Goal: Task Accomplishment & Management: Manage account settings

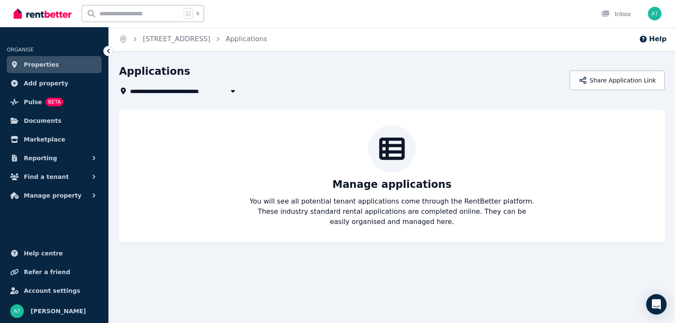
click at [43, 67] on span "Properties" at bounding box center [41, 64] width 35 height 10
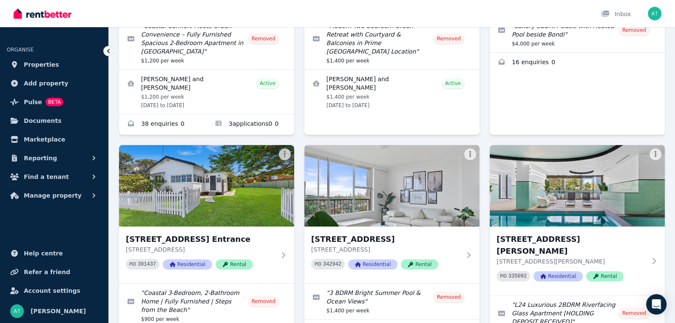
scroll to position [481, 0]
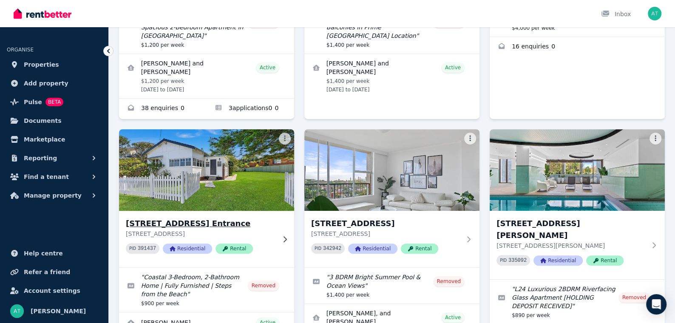
click at [272, 229] on p "79 Ocean Parade, The Entrance NSW 2261" at bounding box center [201, 233] width 150 height 8
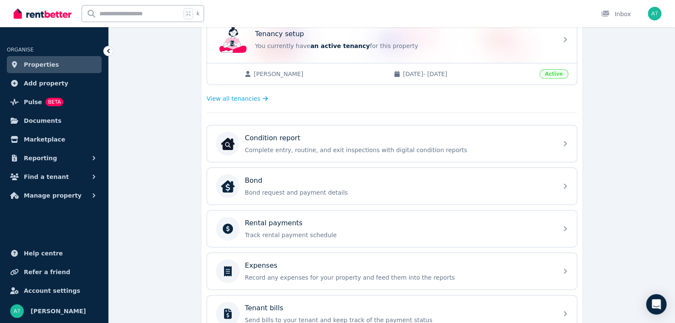
scroll to position [166, 0]
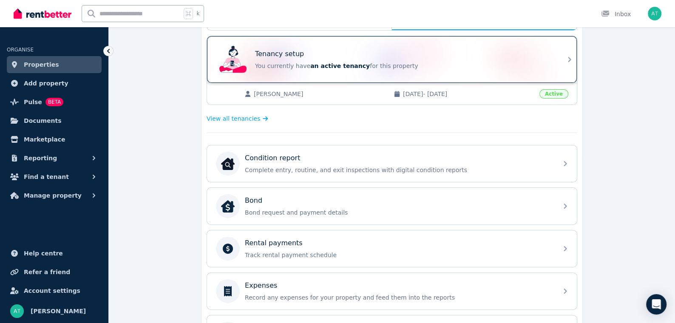
click at [419, 64] on p "You currently have an active tenancy for this property" at bounding box center [403, 66] width 297 height 8
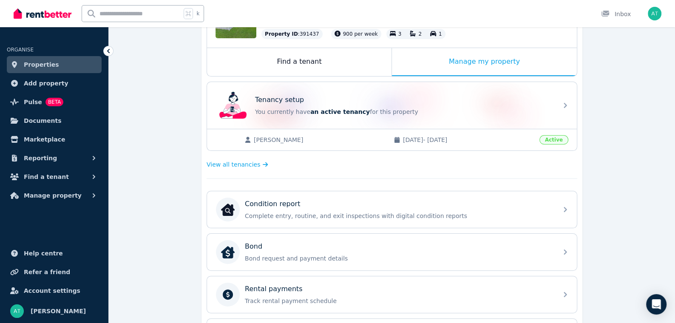
scroll to position [120, 0]
click at [291, 58] on div "Find a tenant" at bounding box center [299, 62] width 184 height 28
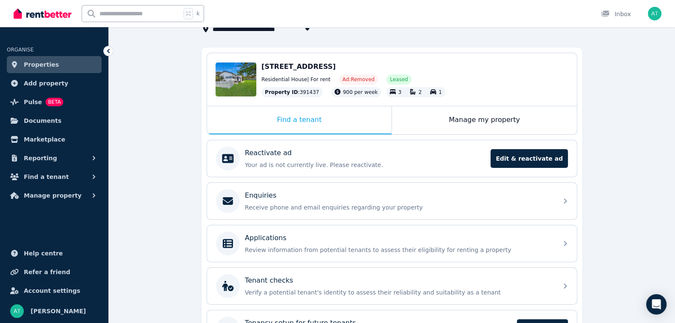
scroll to position [73, 0]
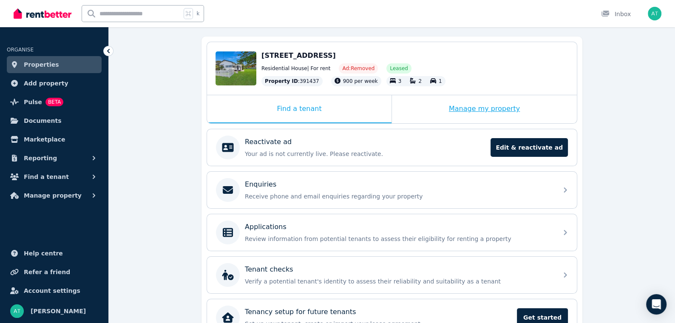
click at [452, 108] on div "Manage my property" at bounding box center [484, 109] width 185 height 28
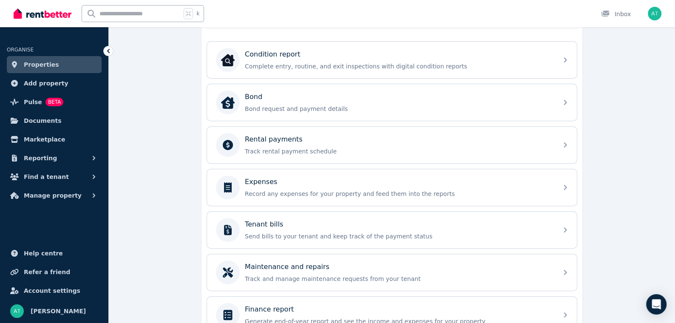
scroll to position [310, 0]
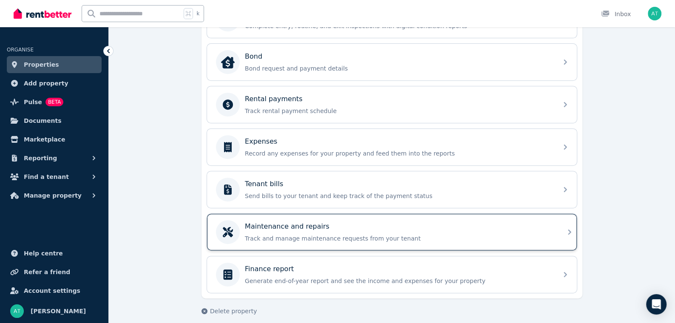
click at [384, 234] on p "Track and manage maintenance requests from your tenant" at bounding box center [399, 238] width 308 height 8
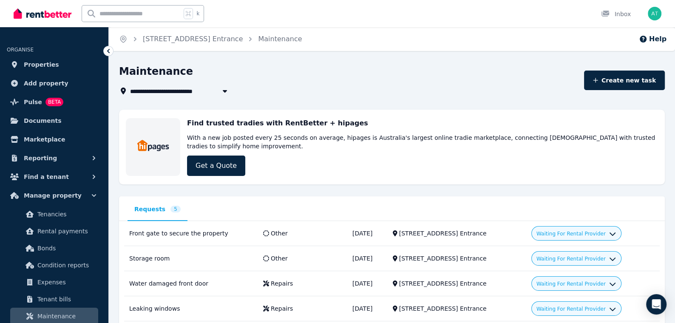
scroll to position [56, 0]
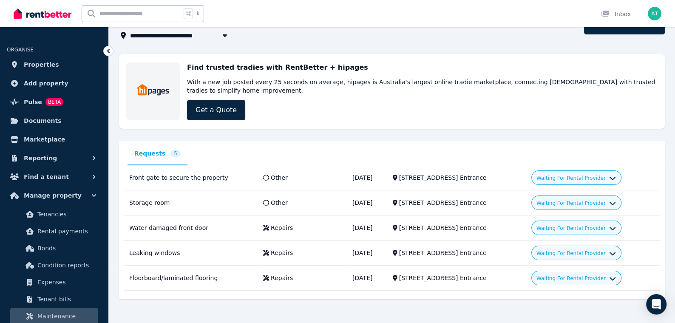
click at [226, 159] on nav "Requests 5" at bounding box center [391, 157] width 528 height 16
click at [608, 182] on div "Waiting For Rental Provider" at bounding box center [576, 177] width 90 height 14
click at [605, 180] on span "Waiting For Rental Provider" at bounding box center [570, 178] width 69 height 7
click at [588, 151] on nav "Requests 5" at bounding box center [391, 157] width 528 height 16
click at [174, 233] on td "Water damaged front door 79 Ocean Parade, The Entrance" at bounding box center [191, 227] width 134 height 25
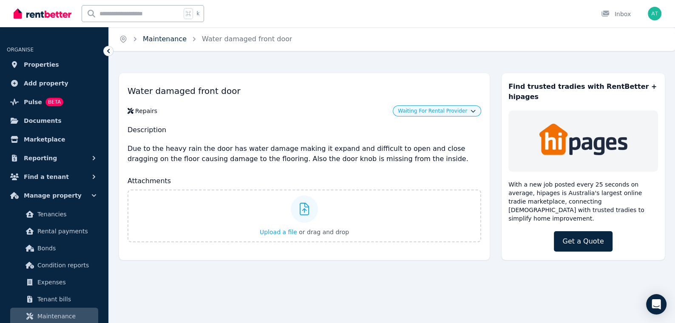
click at [166, 35] on link "Maintenance" at bounding box center [165, 39] width 44 height 8
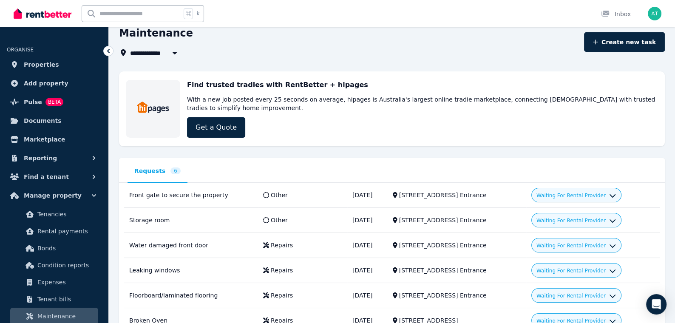
scroll to position [80, 0]
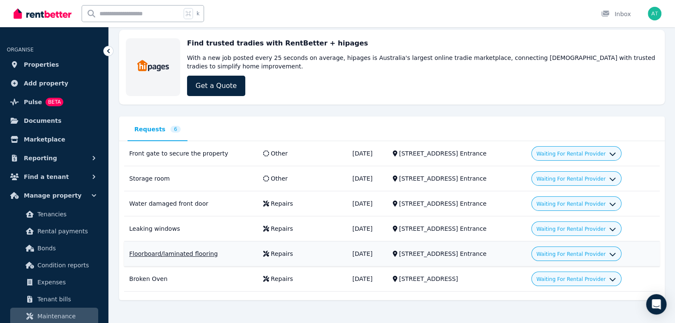
click at [186, 251] on div "Floorboard/laminated flooring" at bounding box center [191, 253] width 124 height 8
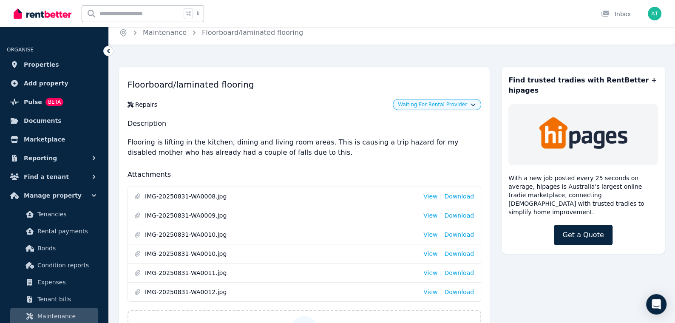
scroll to position [7, 0]
click at [160, 30] on link "Maintenance" at bounding box center [165, 32] width 44 height 8
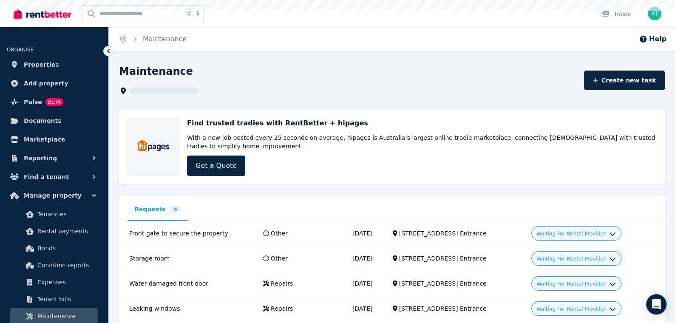
scroll to position [80, 0]
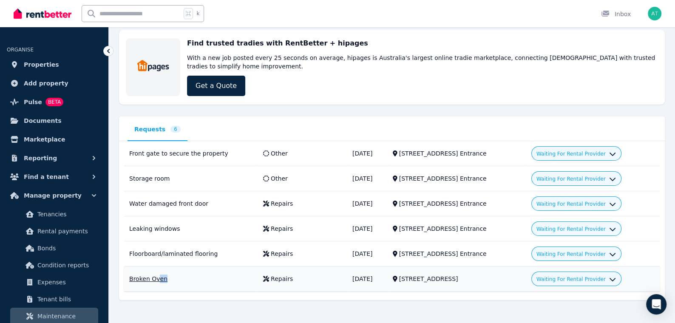
click at [157, 279] on td "Broken Oven 7/27 Parkes Street, Manly Vale" at bounding box center [191, 278] width 134 height 25
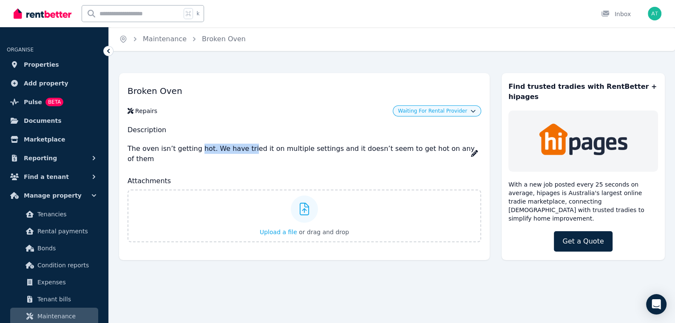
drag, startPoint x: 198, startPoint y: 148, endPoint x: 264, endPoint y: 147, distance: 66.7
click at [264, 147] on p "The oven isn’t getting hot. We have tried it on multiple settings and it doesn’…" at bounding box center [303, 153] width 353 height 27
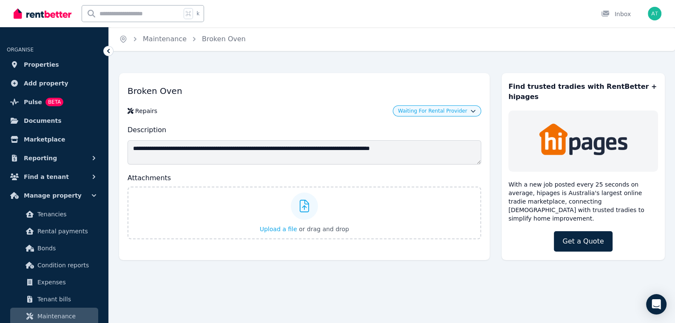
click at [314, 125] on h2 "Description" at bounding box center [303, 130] width 353 height 10
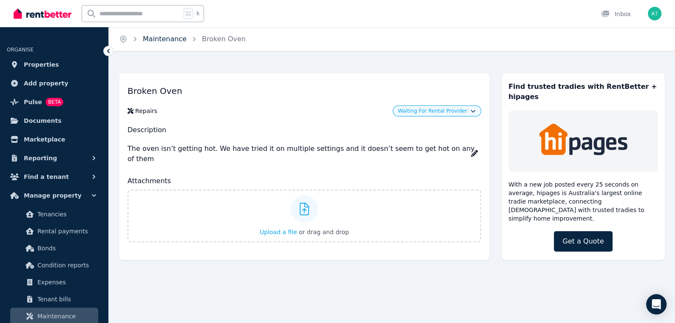
click at [169, 35] on link "Maintenance" at bounding box center [165, 39] width 44 height 8
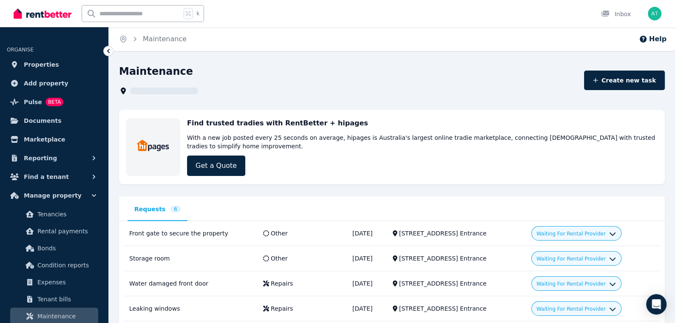
scroll to position [80, 0]
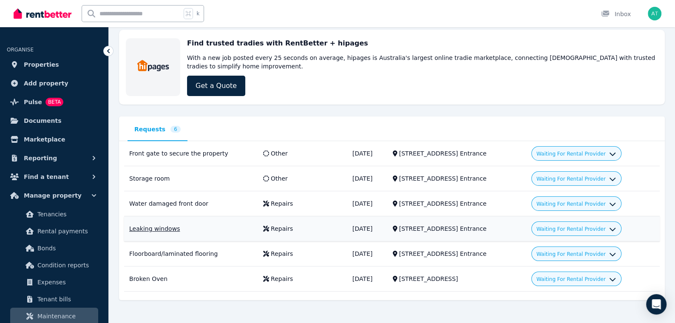
click at [524, 235] on td "[STREET_ADDRESS] Entrance" at bounding box center [456, 228] width 138 height 25
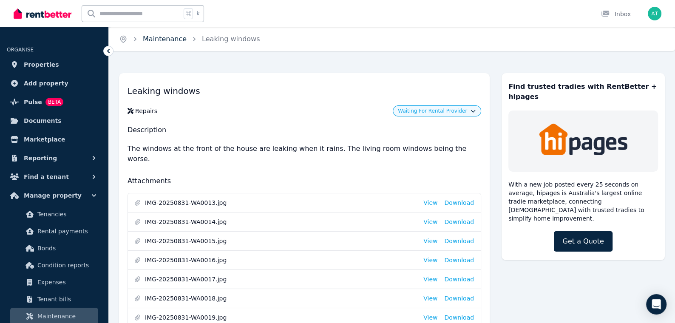
click at [178, 36] on link "Maintenance" at bounding box center [165, 39] width 44 height 8
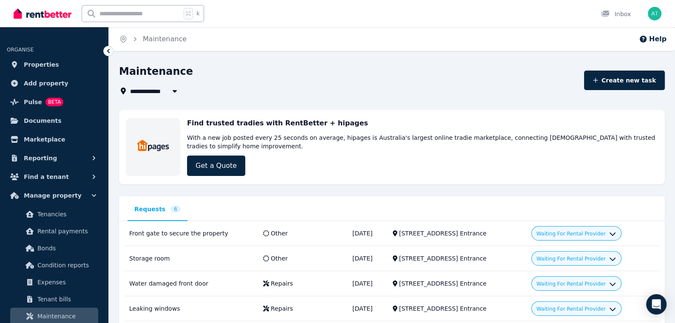
scroll to position [80, 0]
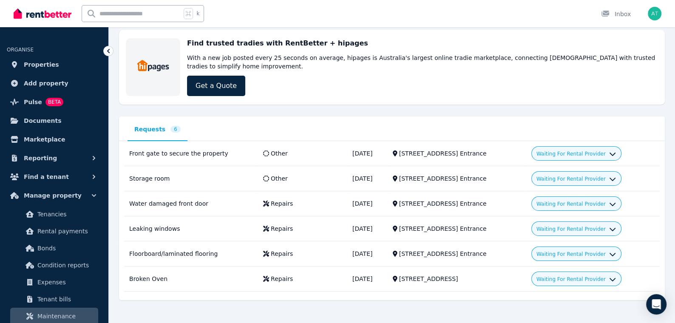
click at [430, 110] on div "**********" at bounding box center [391, 142] width 545 height 315
click at [42, 60] on span "Properties" at bounding box center [41, 64] width 35 height 10
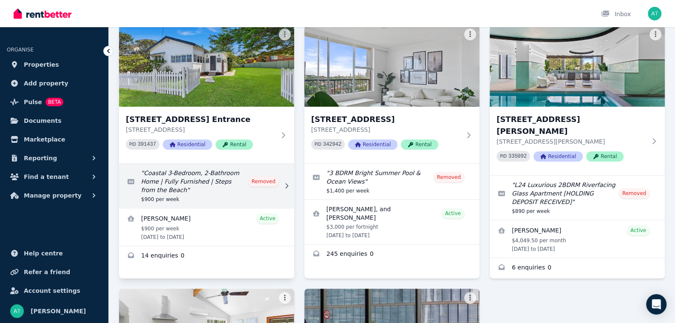
scroll to position [591, 0]
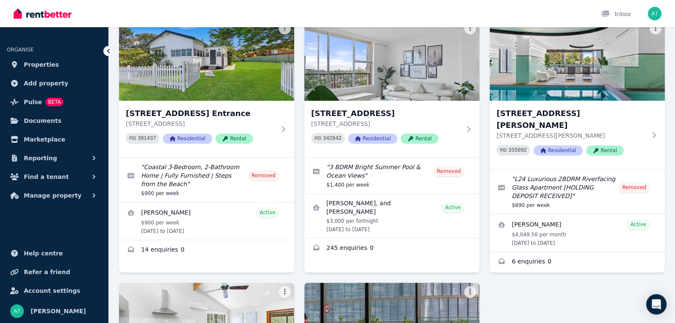
click at [299, 232] on div "1 Macquarie Street, Sydney 1 Macquarie Street, Sydney NSW 2000 PID 261673 Resid…" at bounding box center [391, 20] width 545 height 1038
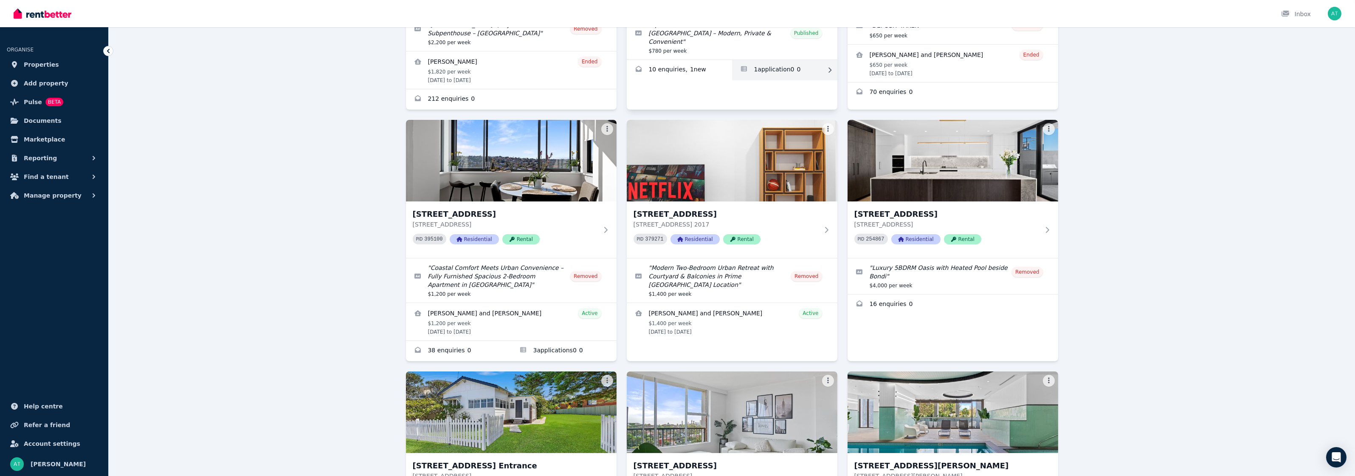
scroll to position [5, 0]
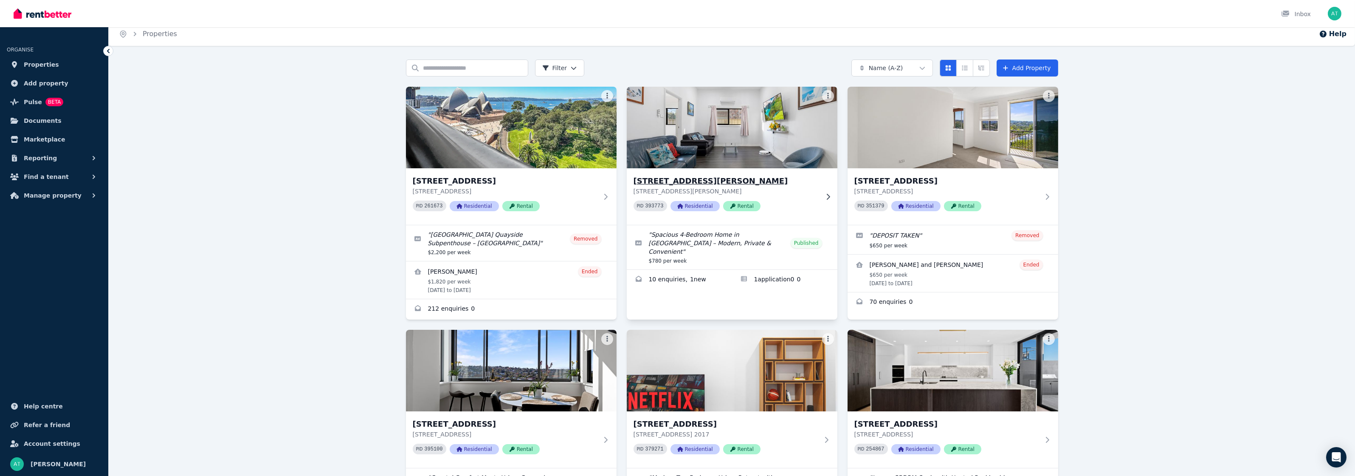
click at [674, 187] on p "3 Howarth St, Wyong NSW 2259" at bounding box center [726, 191] width 185 height 8
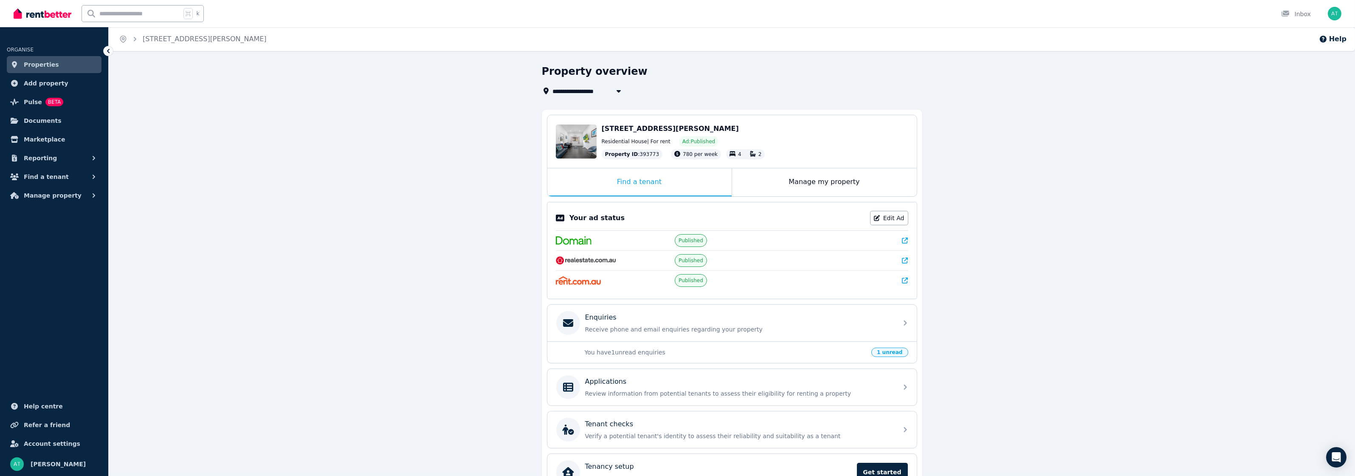
click at [674, 322] on div "You have 1 unread enquiries 1 unread" at bounding box center [733, 352] width 370 height 22
click at [674, 322] on p "Receive phone and email enquiries regarding your property" at bounding box center [739, 329] width 308 height 8
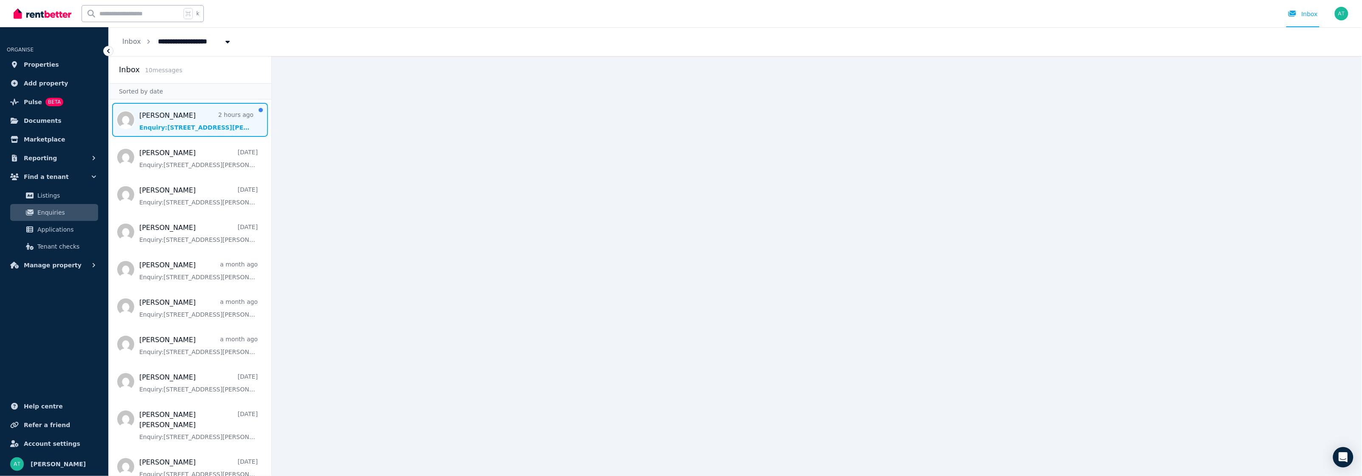
click at [166, 127] on span "Message list" at bounding box center [190, 120] width 163 height 34
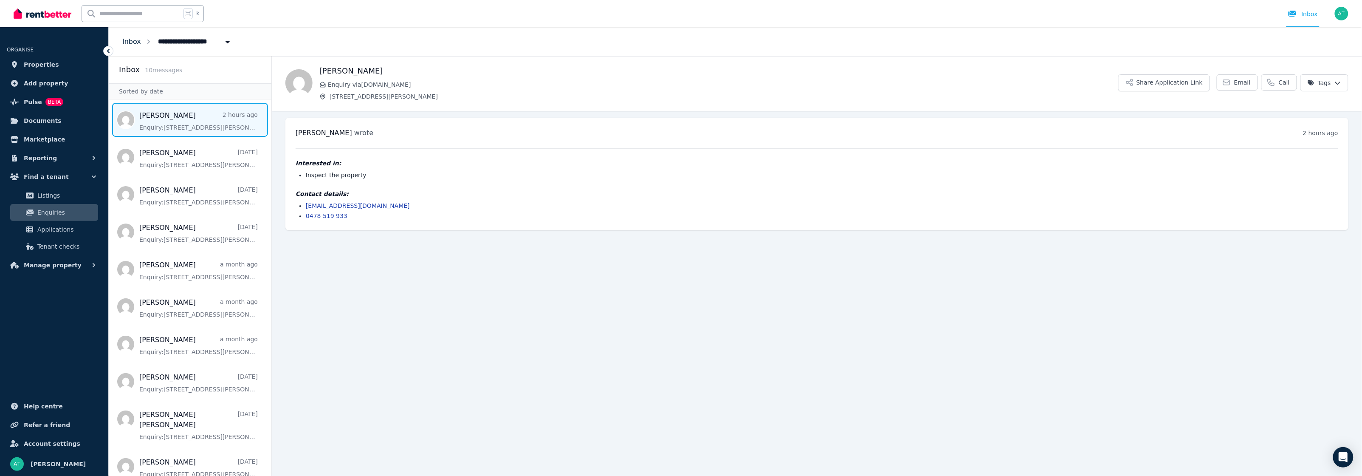
click at [131, 40] on link "Inbox" at bounding box center [131, 41] width 19 height 8
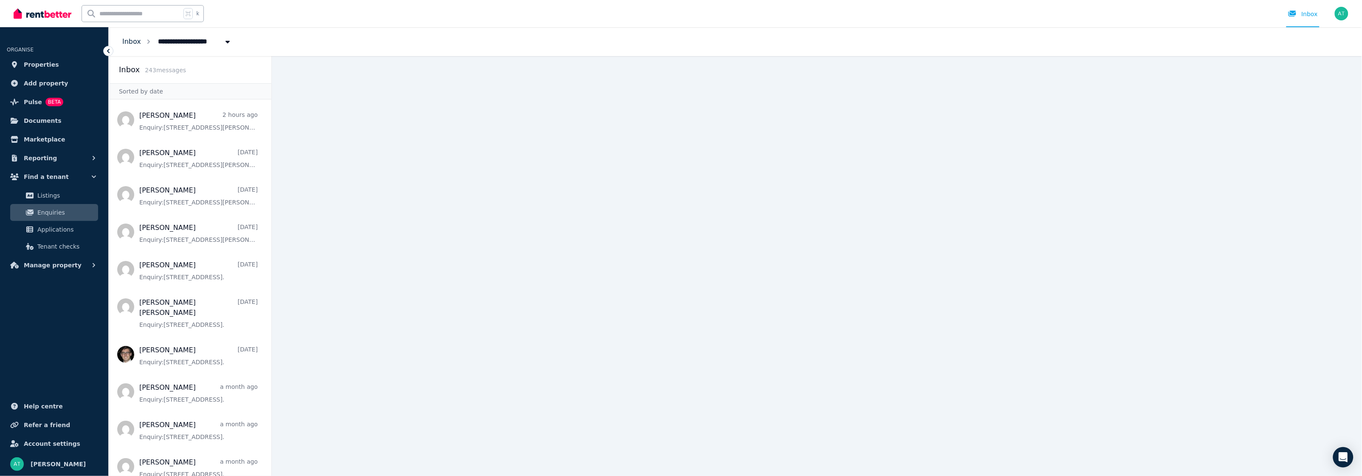
click at [133, 43] on link "Inbox" at bounding box center [131, 41] width 19 height 8
click at [131, 42] on link "Inbox" at bounding box center [131, 41] width 19 height 8
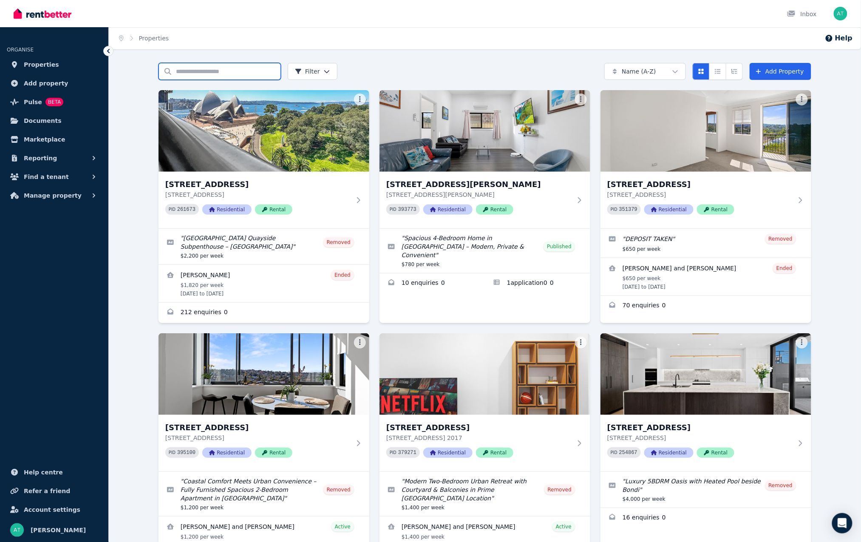
click at [223, 76] on input "Search properties" at bounding box center [219, 71] width 122 height 17
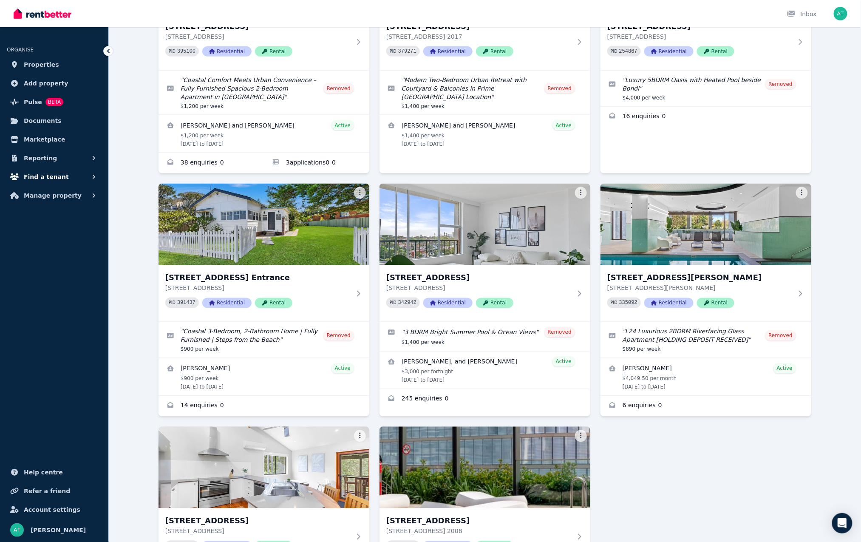
scroll to position [231, 0]
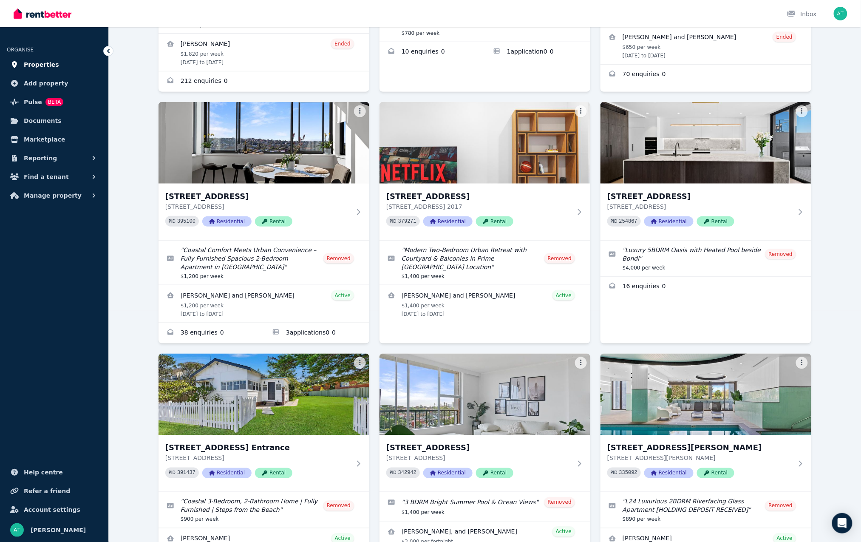
click at [37, 66] on span "Properties" at bounding box center [41, 64] width 35 height 10
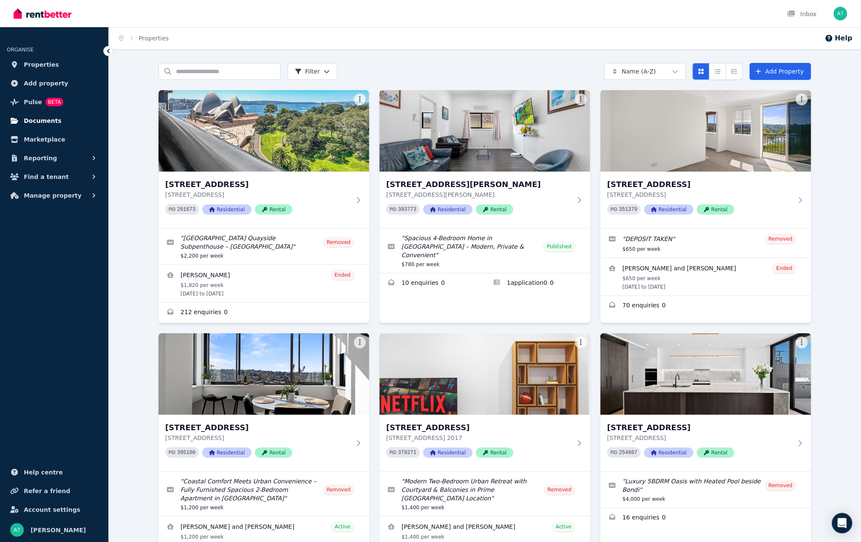
click at [37, 119] on span "Documents" at bounding box center [43, 121] width 38 height 10
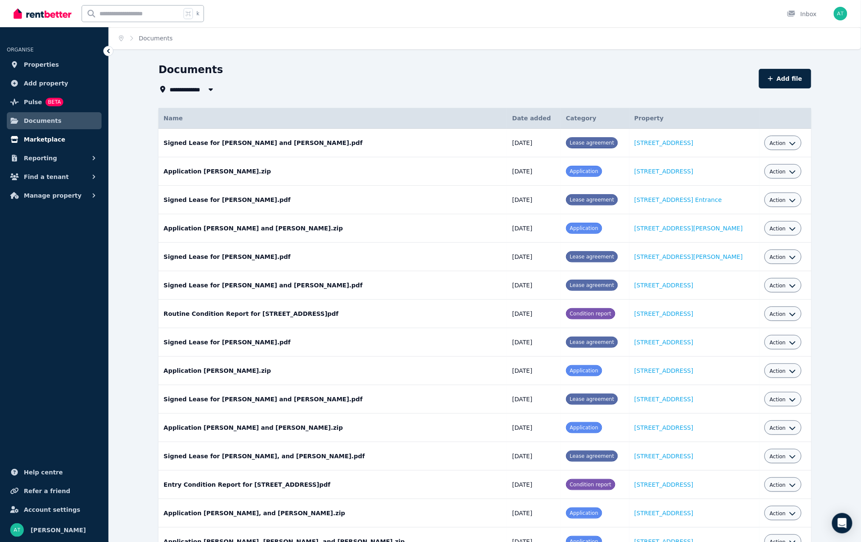
click at [44, 137] on span "Marketplace" at bounding box center [44, 139] width 41 height 10
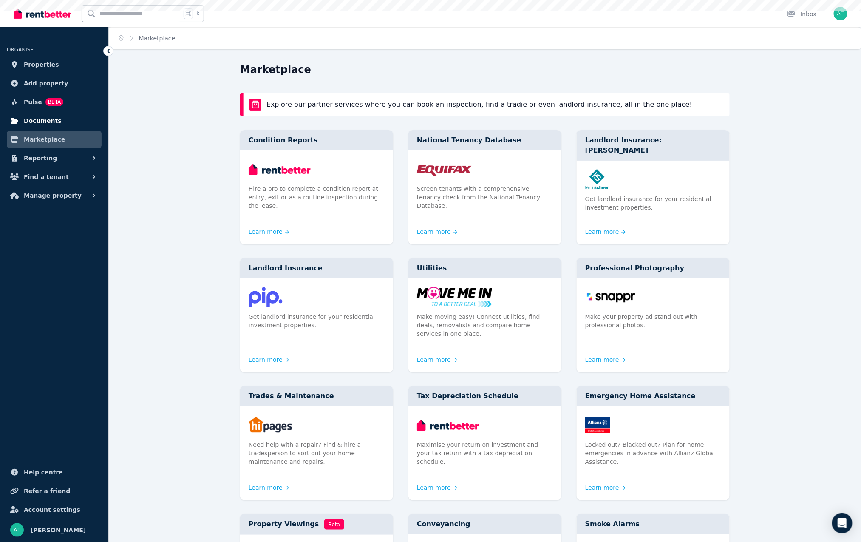
click at [42, 124] on span "Documents" at bounding box center [43, 121] width 38 height 10
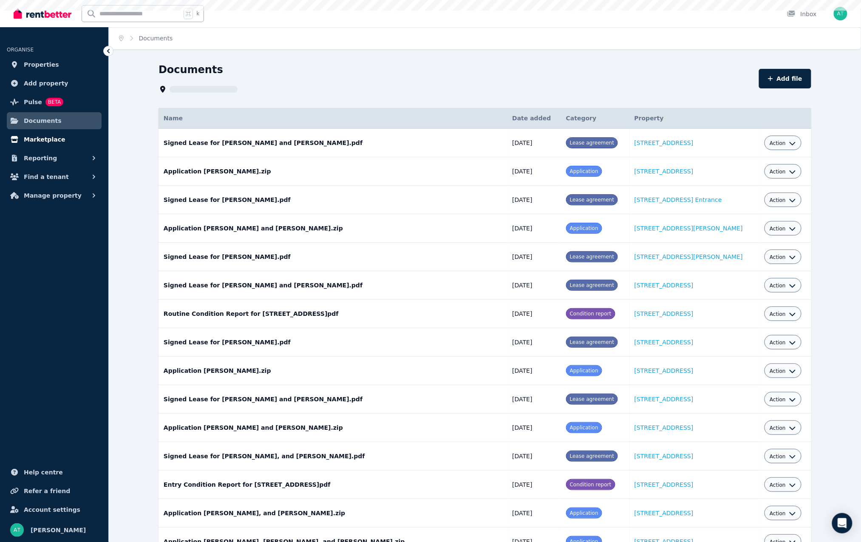
click at [45, 139] on span "Marketplace" at bounding box center [44, 139] width 41 height 10
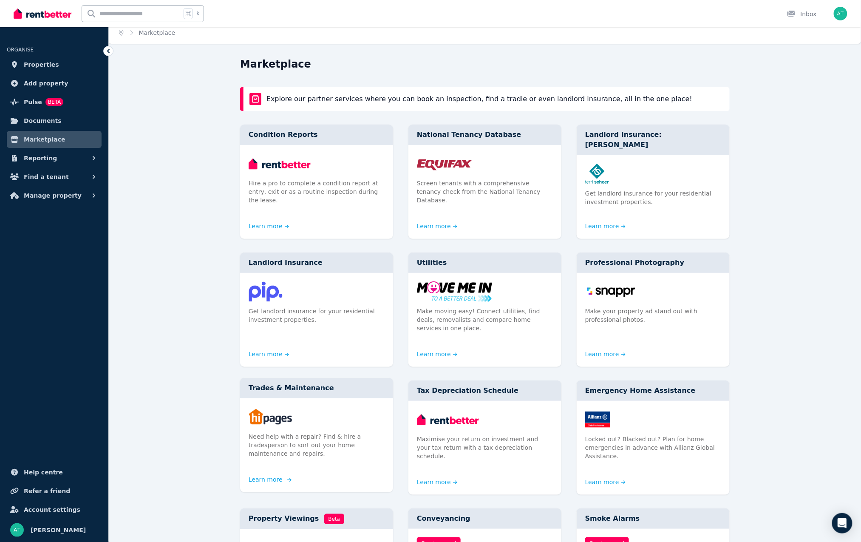
scroll to position [295, 0]
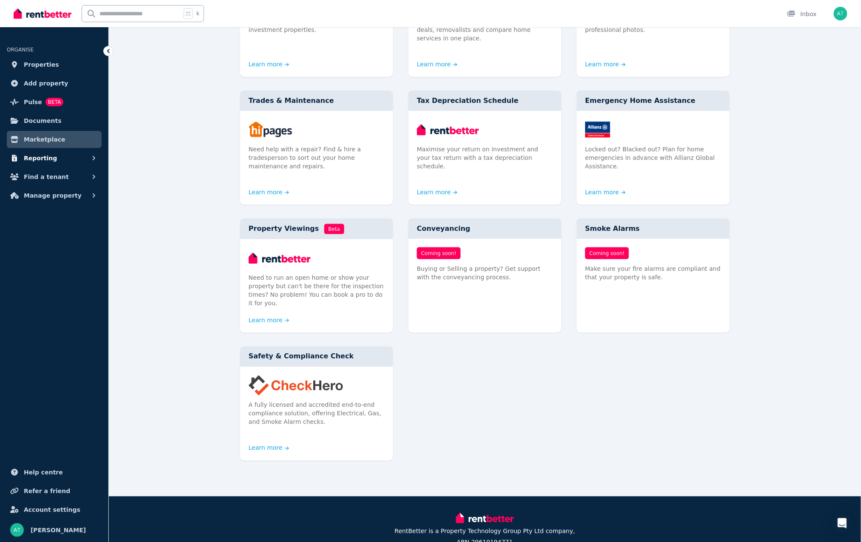
click at [54, 156] on button "Reporting" at bounding box center [54, 158] width 95 height 17
click at [60, 178] on span "Payments" at bounding box center [65, 177] width 57 height 10
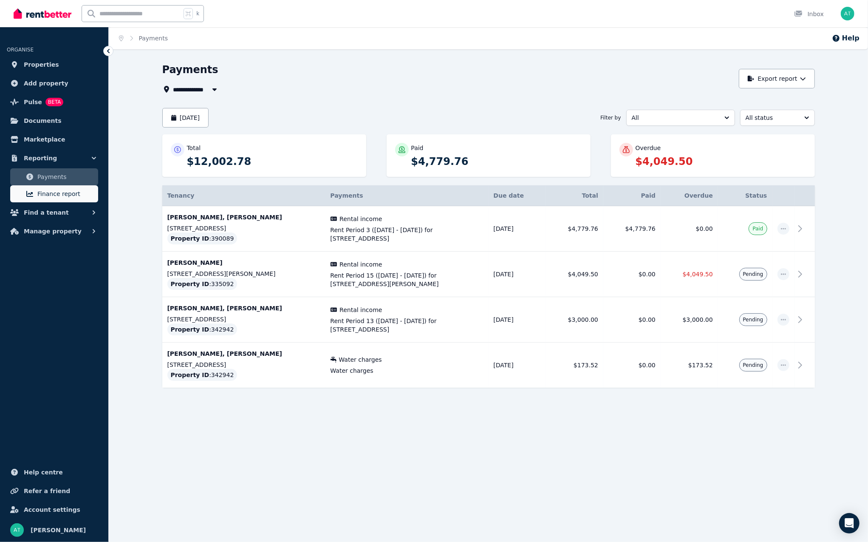
click at [80, 190] on span "Finance report" at bounding box center [65, 194] width 57 height 10
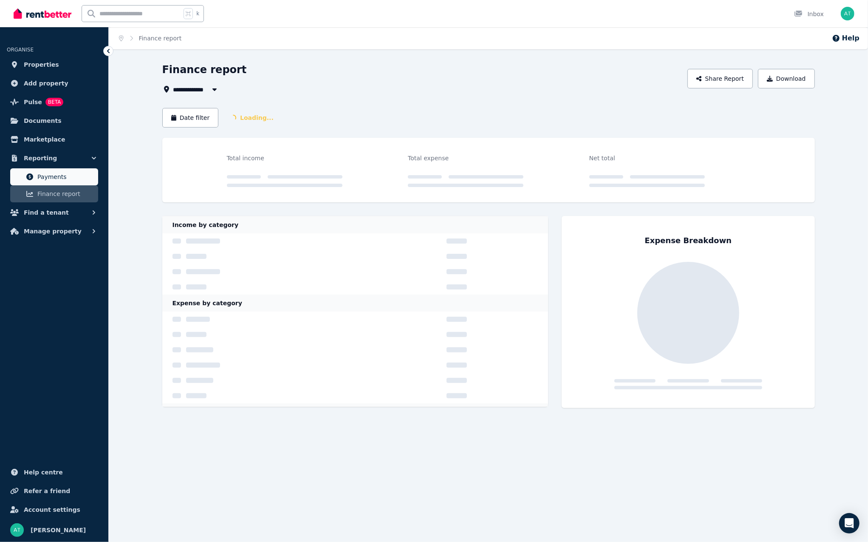
click at [78, 178] on span "Payments" at bounding box center [65, 177] width 57 height 10
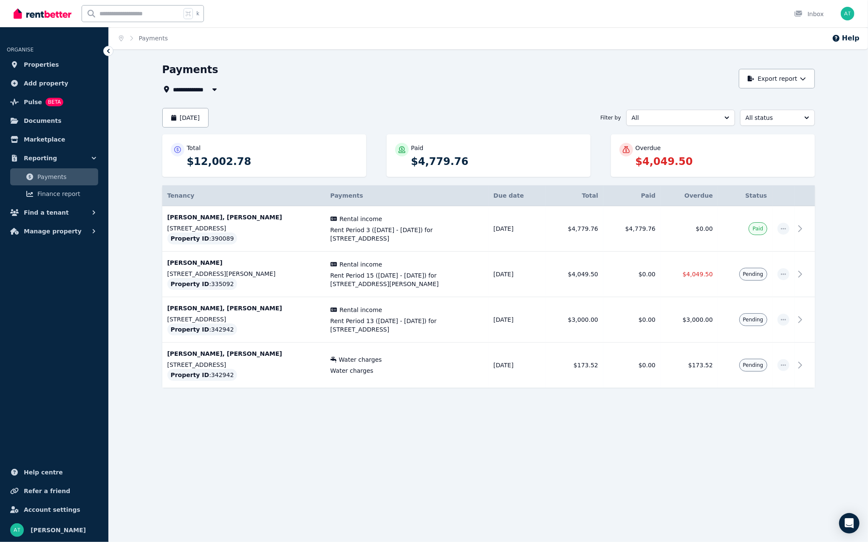
click at [417, 424] on div "**********" at bounding box center [488, 248] width 759 height 370
click at [45, 66] on span "Properties" at bounding box center [41, 64] width 35 height 10
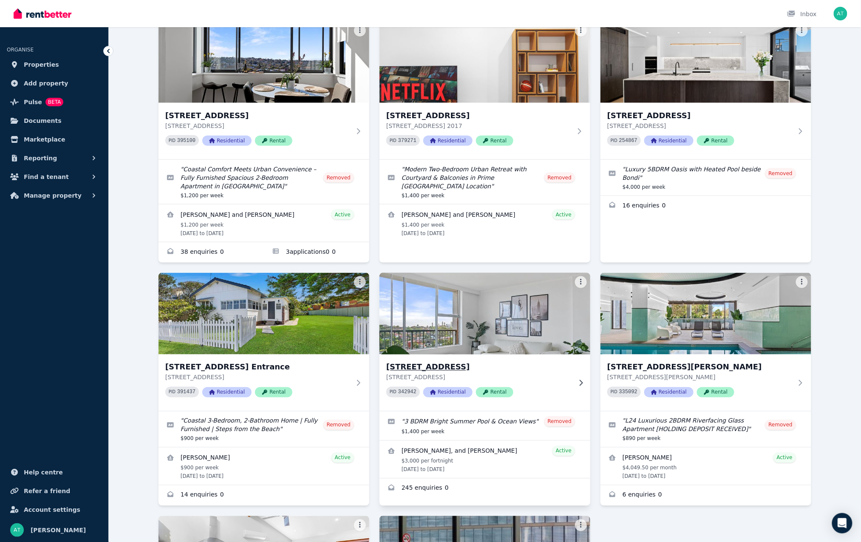
scroll to position [222, 0]
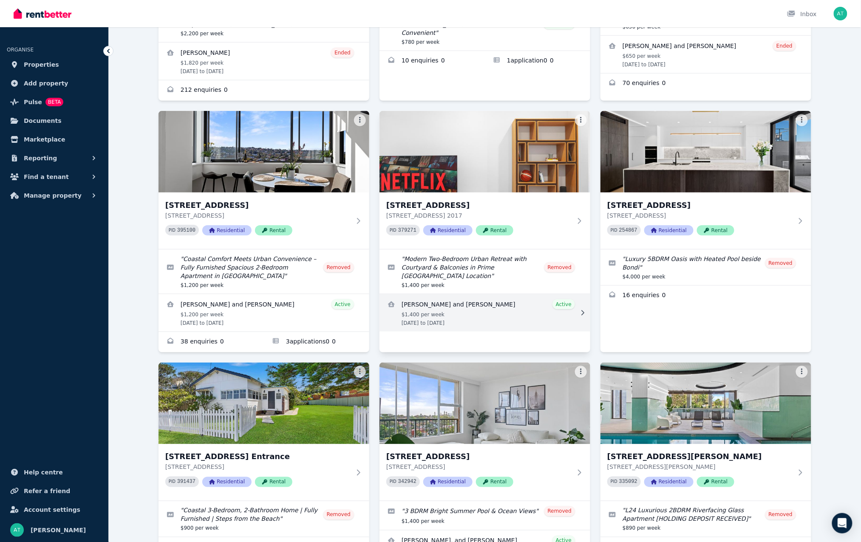
click at [503, 307] on link "View details for Norapat Kornsri and Nisal Arya Liyanage" at bounding box center [484, 312] width 211 height 37
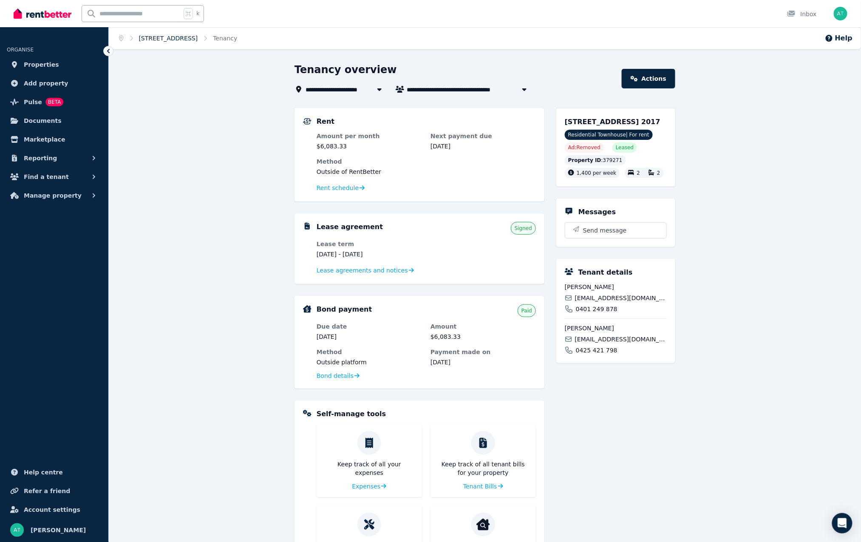
click at [169, 39] on link "13 Tung Hop St, Waterloo" at bounding box center [168, 38] width 59 height 7
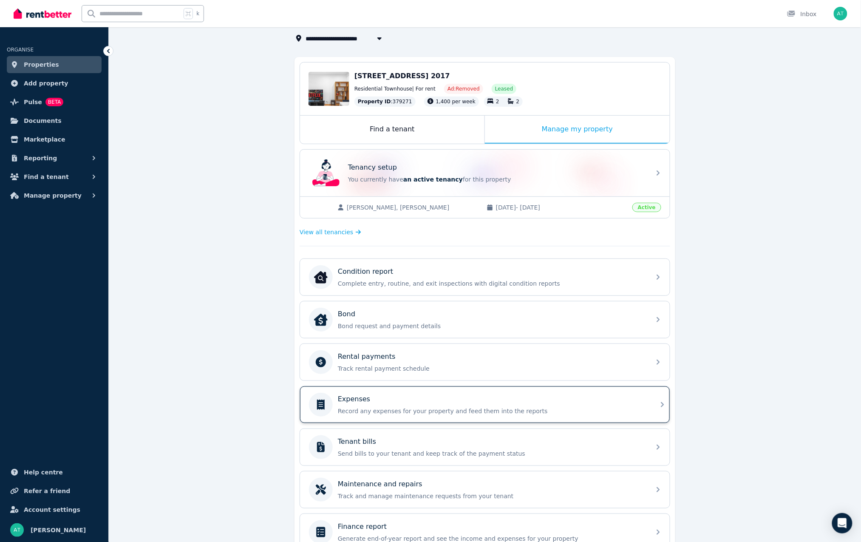
scroll to position [56, 0]
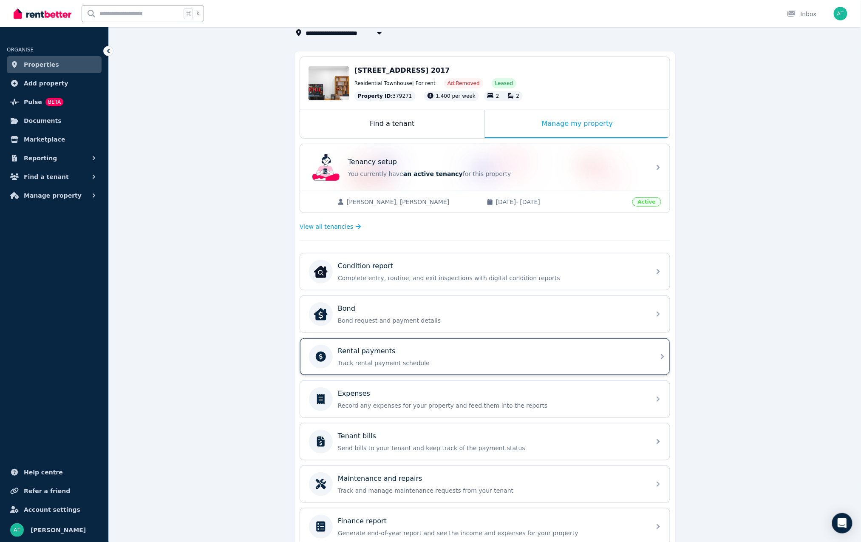
click at [437, 355] on div "Rental payments" at bounding box center [492, 351] width 308 height 10
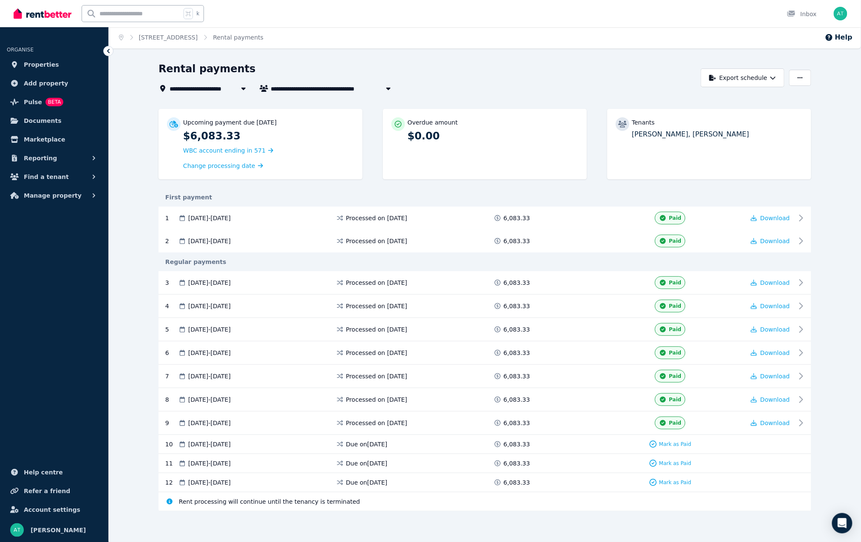
scroll to position [1, 0]
click at [672, 443] on span "Mark as Paid" at bounding box center [675, 443] width 32 height 7
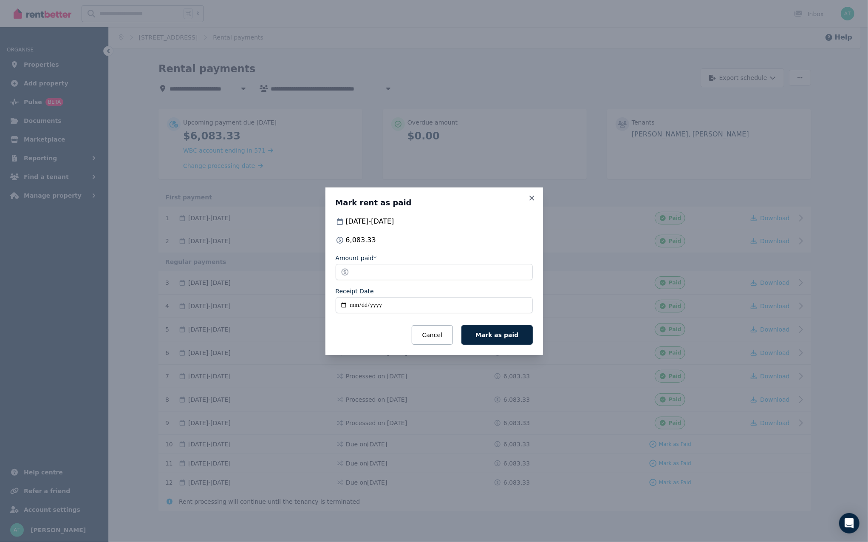
click at [341, 309] on input "Receipt Date" at bounding box center [434, 305] width 197 height 16
click at [342, 307] on input "Receipt Date" at bounding box center [434, 305] width 197 height 16
type input "**********"
click at [495, 336] on span "Mark as paid" at bounding box center [496, 334] width 43 height 7
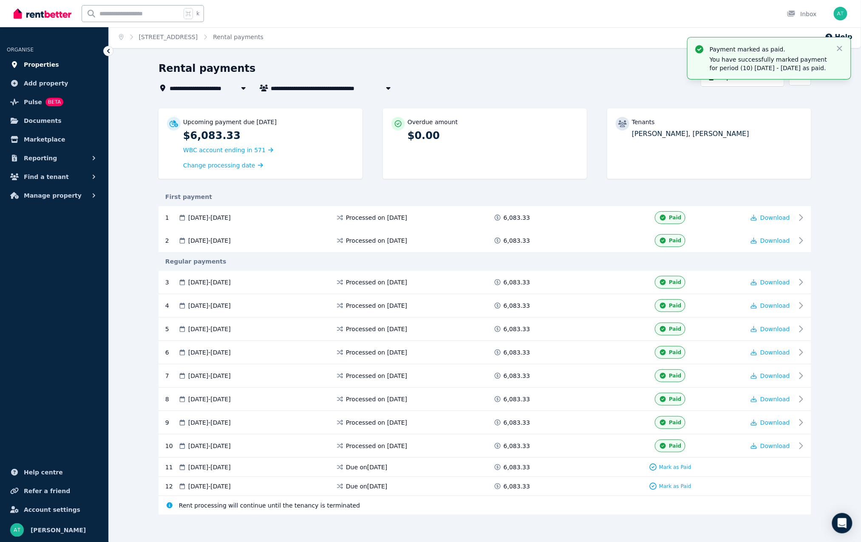
click at [41, 63] on span "Properties" at bounding box center [41, 64] width 35 height 10
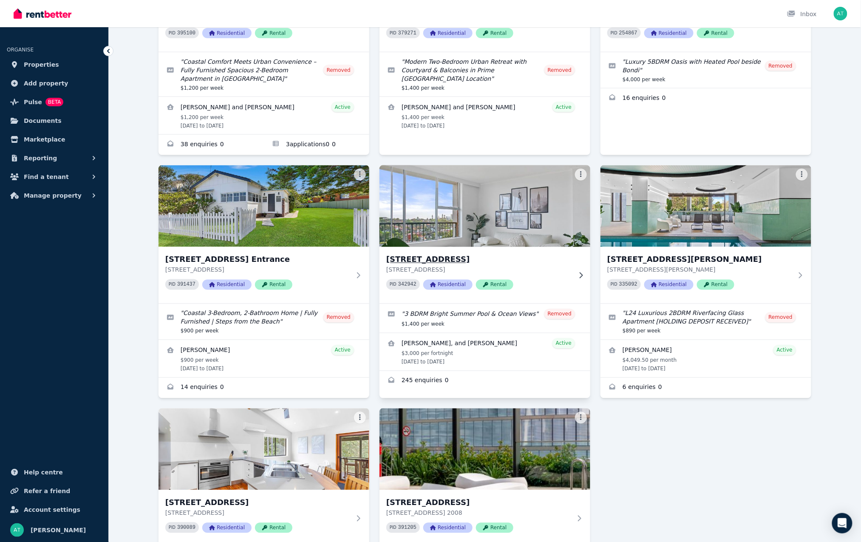
scroll to position [421, 0]
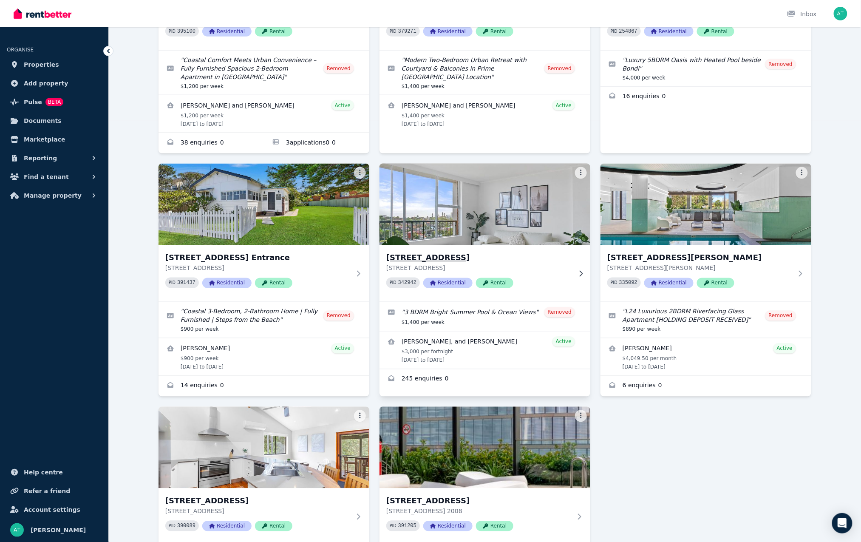
click at [542, 278] on div "PID 342942 Residential Rental" at bounding box center [478, 282] width 185 height 11
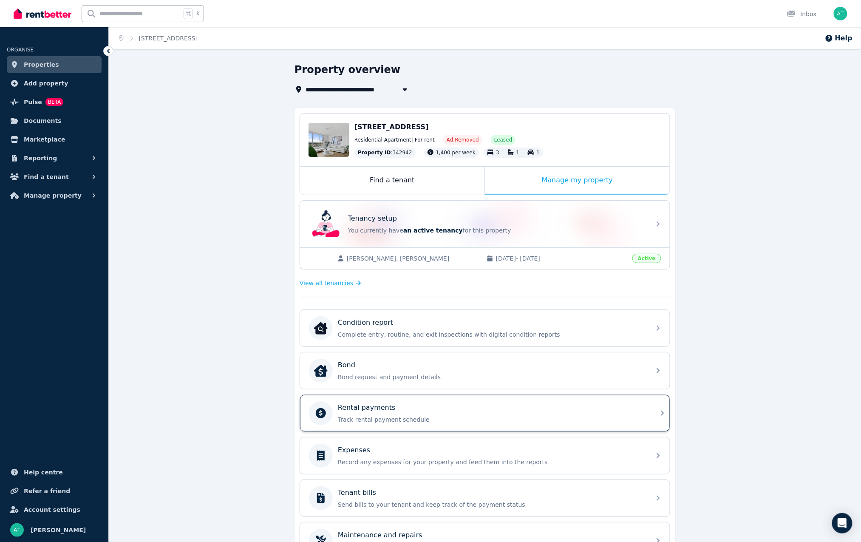
click at [550, 414] on div "Rental payments Track rental payment schedule" at bounding box center [492, 412] width 308 height 21
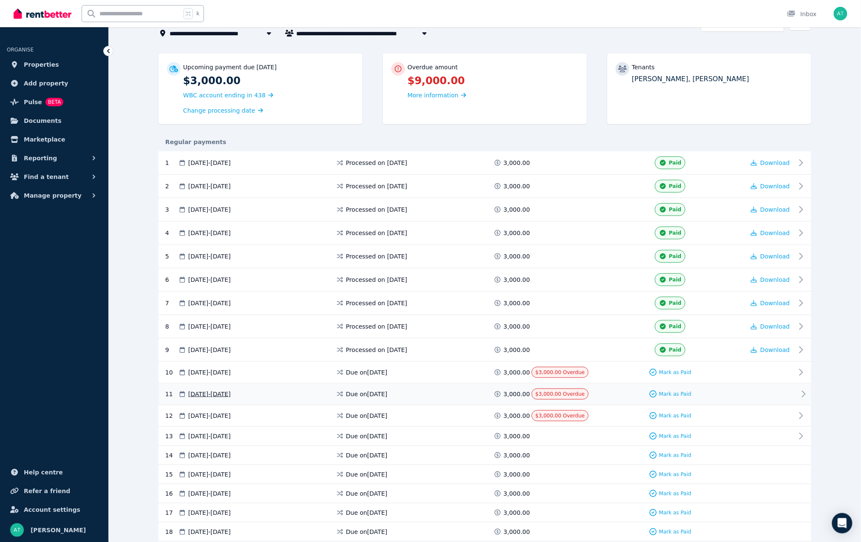
scroll to position [63, 0]
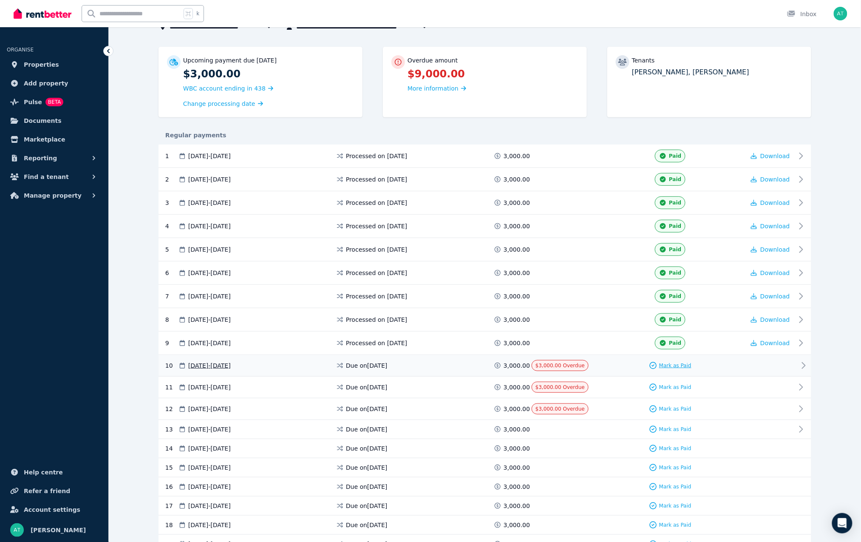
click at [681, 364] on span "Mark as Paid" at bounding box center [675, 365] width 32 height 7
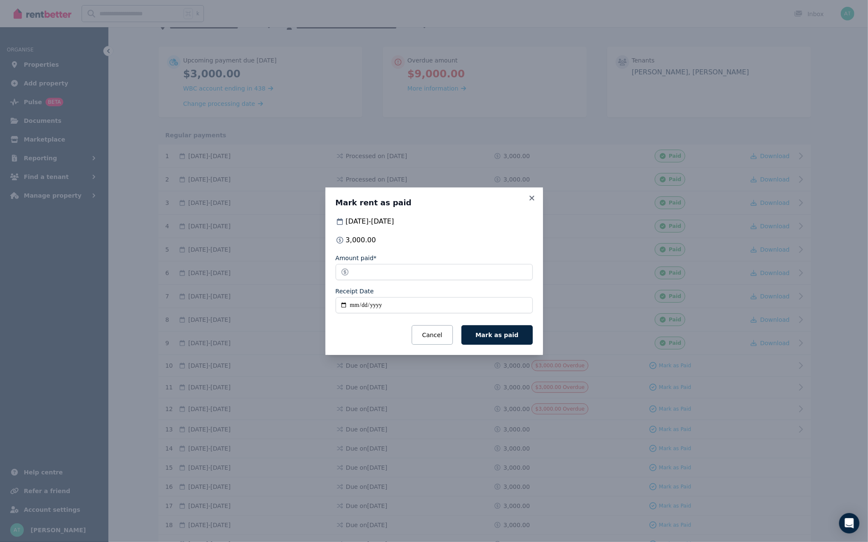
click at [340, 305] on input "Receipt Date" at bounding box center [434, 305] width 197 height 16
type input "**********"
click at [504, 336] on span "Mark as paid" at bounding box center [496, 334] width 43 height 7
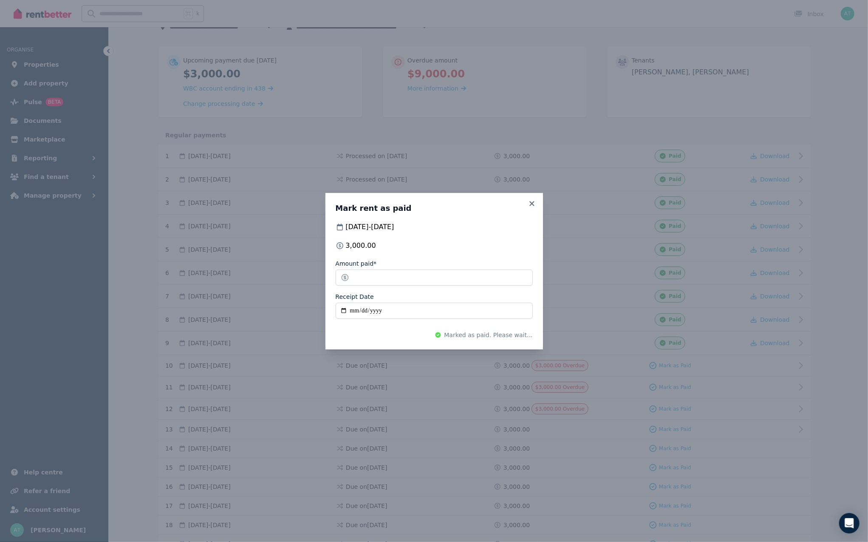
click at [670, 392] on div "**********" at bounding box center [434, 271] width 868 height 542
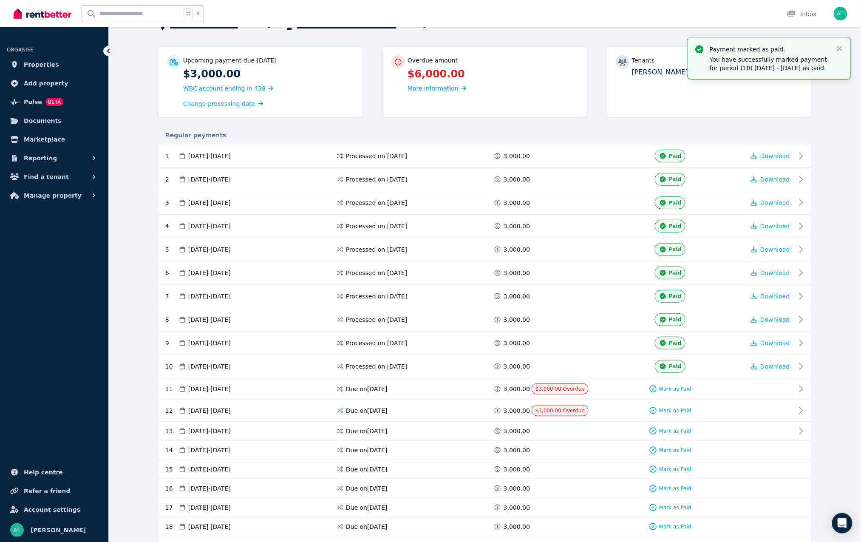
click at [667, 391] on span "Mark as Paid" at bounding box center [675, 388] width 32 height 7
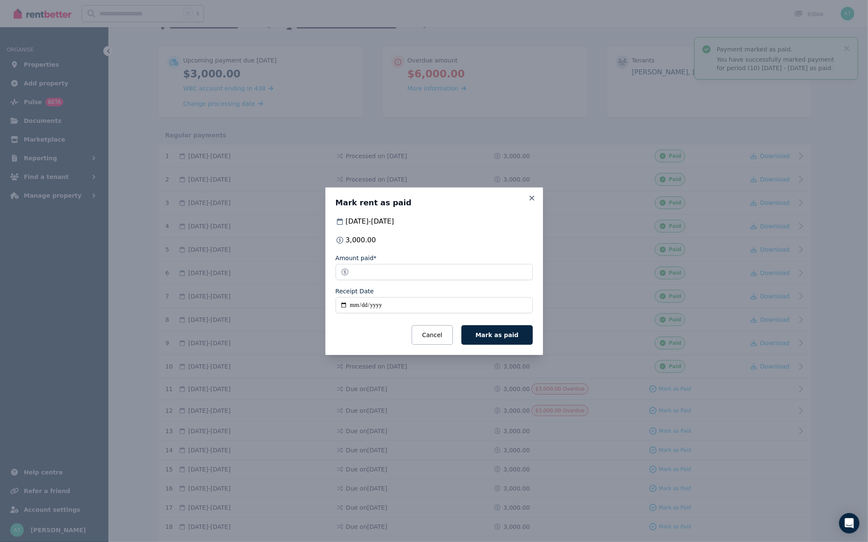
click at [346, 305] on input "Receipt Date" at bounding box center [434, 305] width 197 height 16
type input "**********"
click at [510, 336] on span "Mark as paid" at bounding box center [496, 334] width 43 height 7
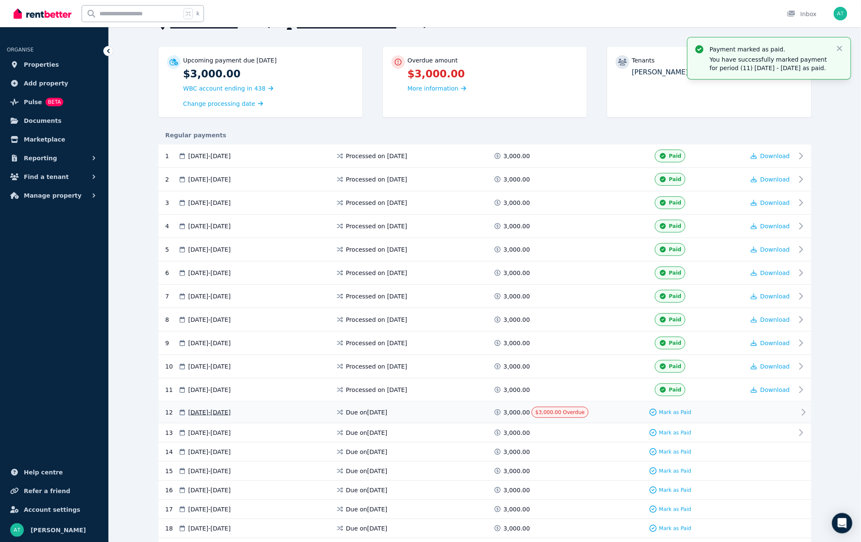
click at [669, 417] on div "Mark as Paid" at bounding box center [670, 412] width 150 height 11
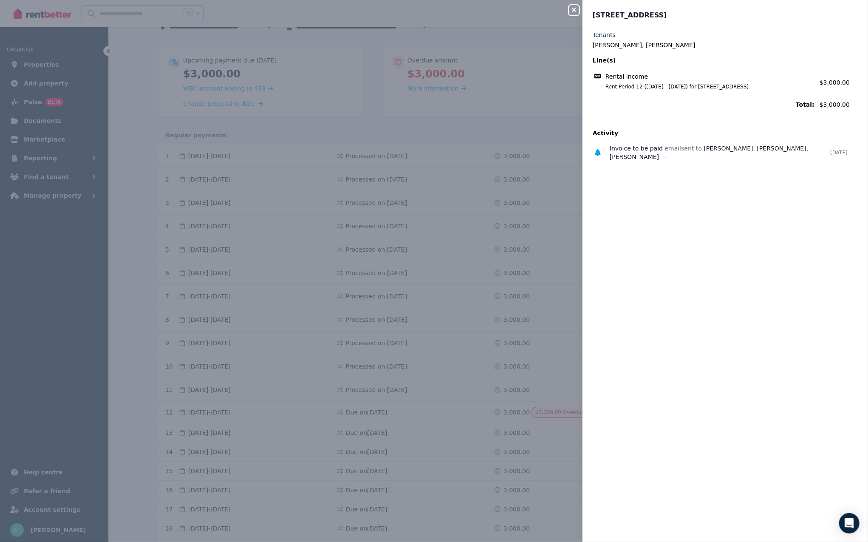
click at [577, 11] on icon "button" at bounding box center [574, 9] width 10 height 7
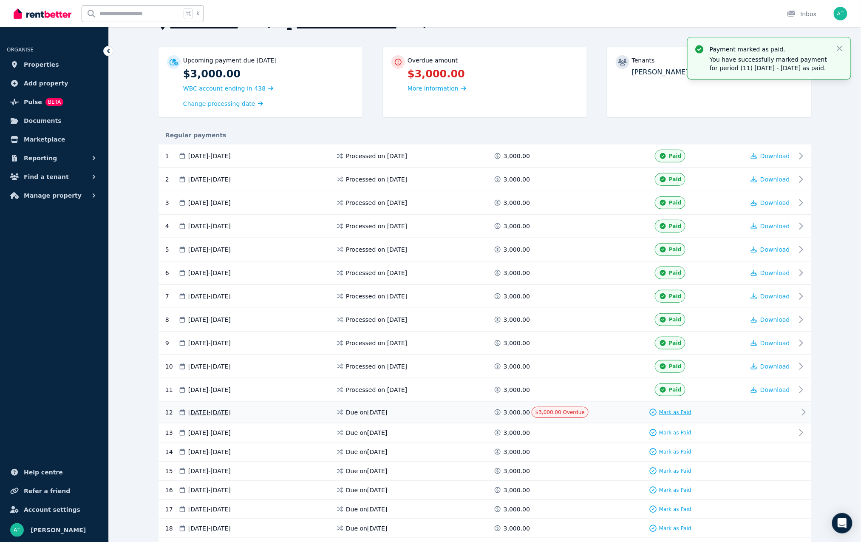
click at [672, 414] on span "Mark as Paid" at bounding box center [675, 412] width 32 height 7
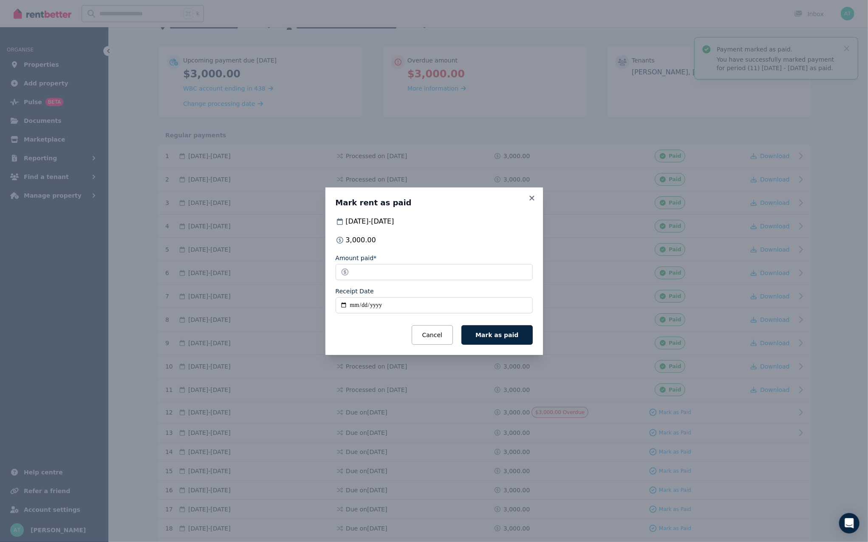
click at [345, 306] on input "Receipt Date" at bounding box center [434, 305] width 197 height 16
type input "**********"
click at [499, 342] on button "Mark as paid" at bounding box center [496, 335] width 71 height 20
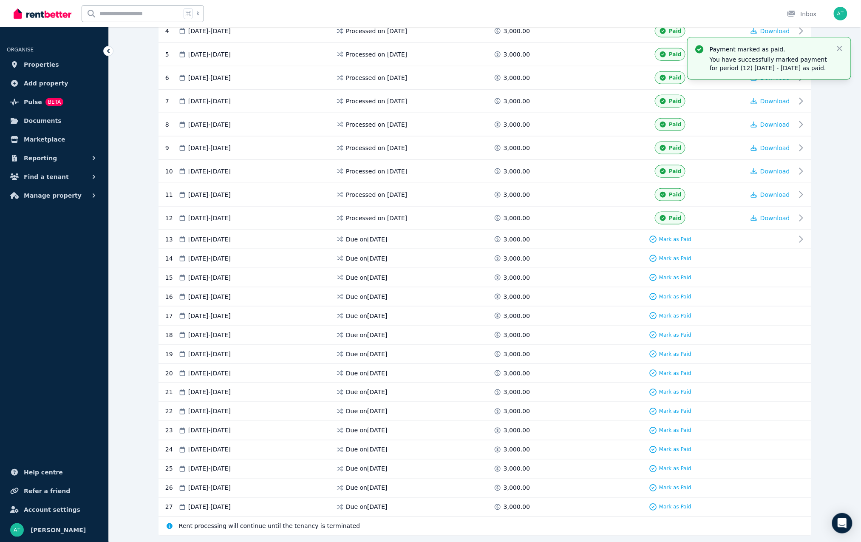
scroll to position [0, 0]
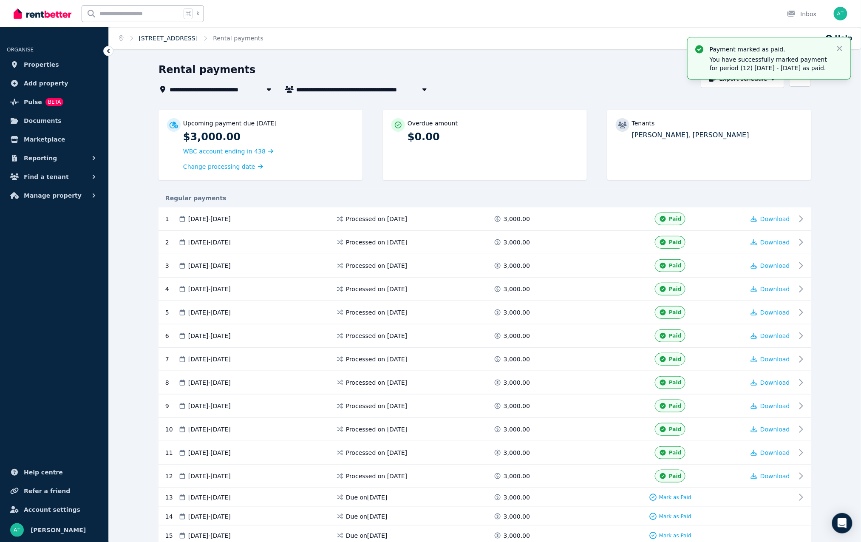
click at [189, 40] on link "94/67 Saint Marks Road, Randwick" at bounding box center [168, 38] width 59 height 7
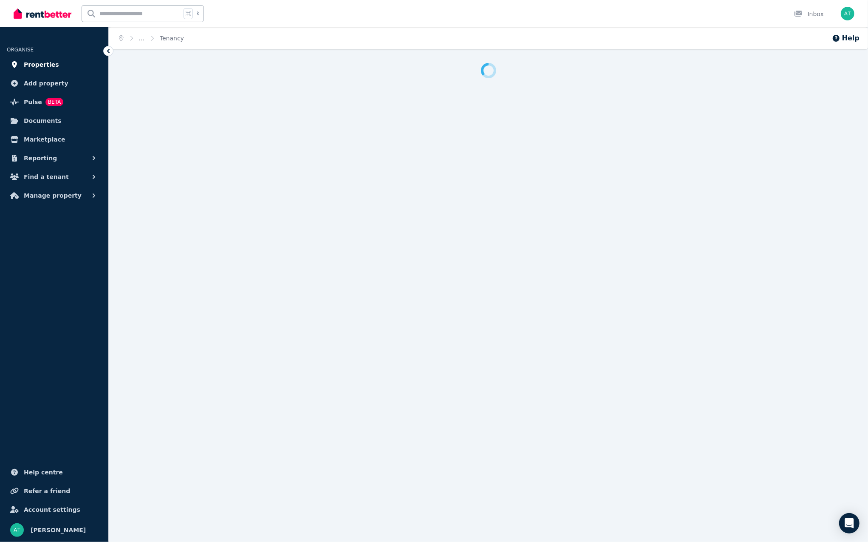
click at [66, 65] on link "Properties" at bounding box center [54, 64] width 95 height 17
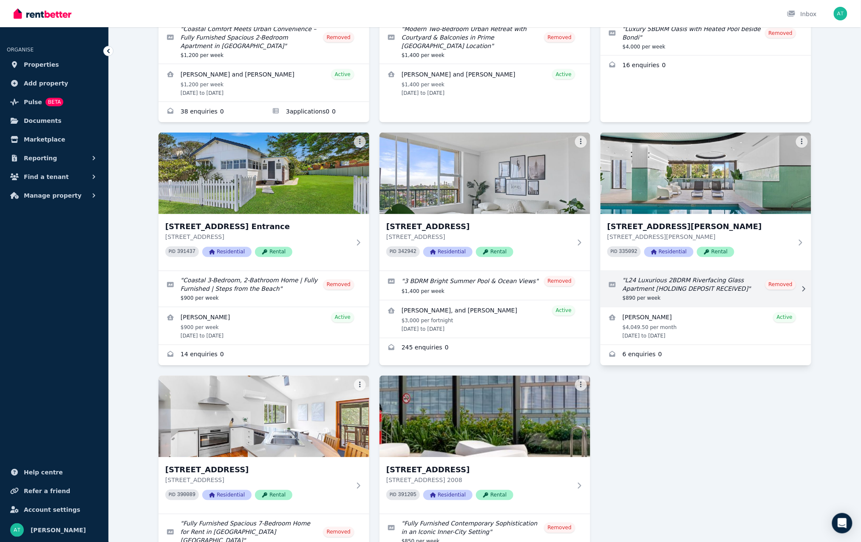
scroll to position [452, 0]
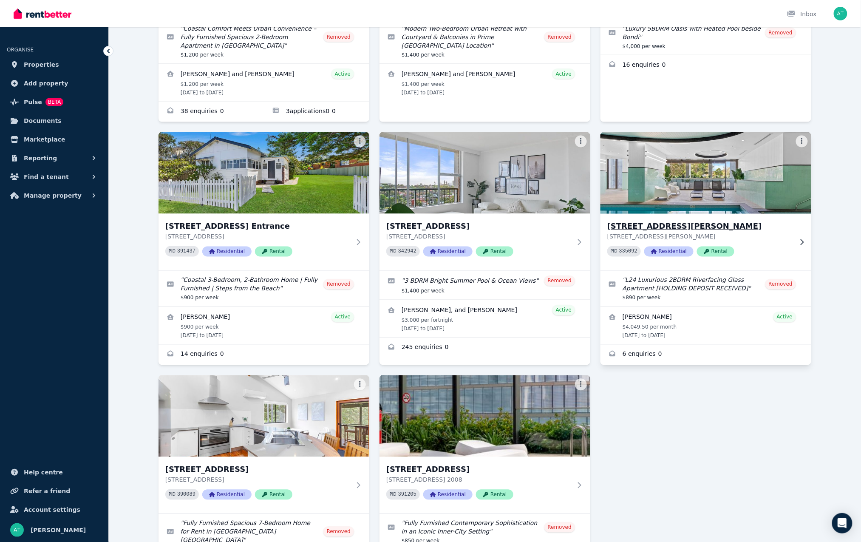
click at [762, 248] on div "PID 335092 Residential Rental" at bounding box center [699, 251] width 185 height 11
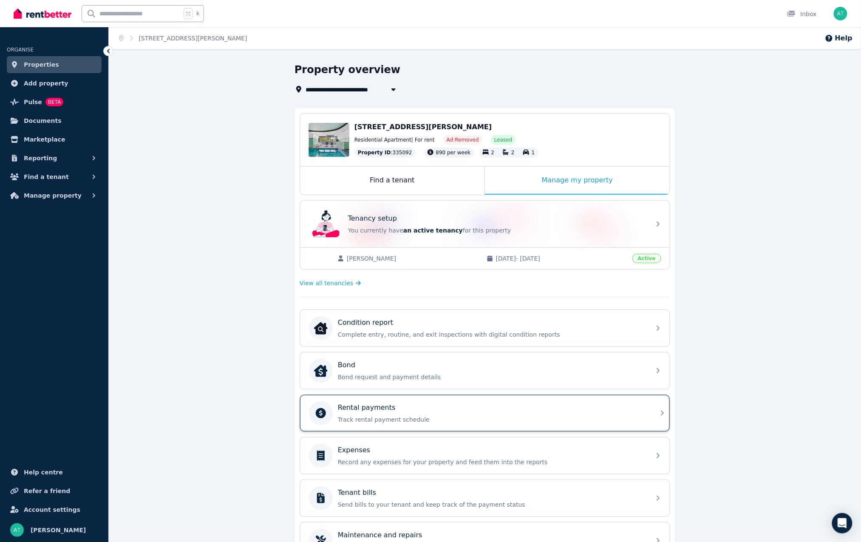
click at [507, 417] on p "Track rental payment schedule" at bounding box center [492, 419] width 308 height 8
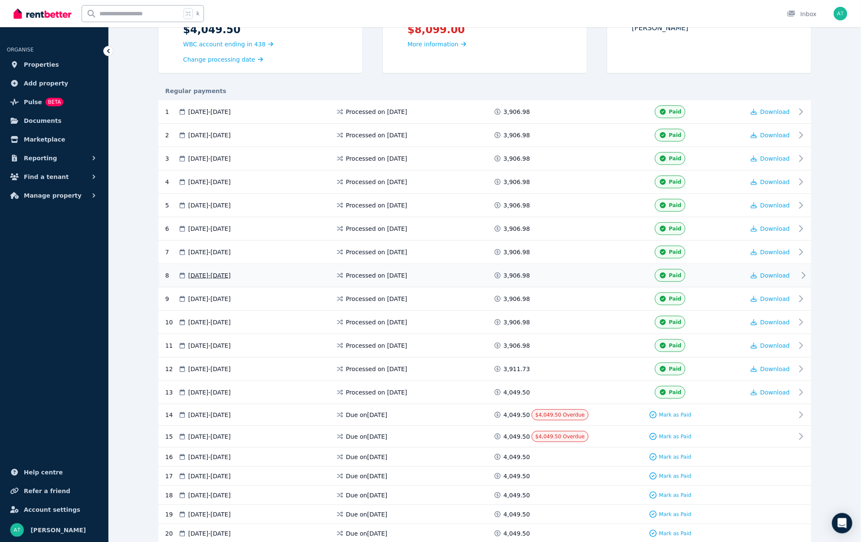
scroll to position [116, 0]
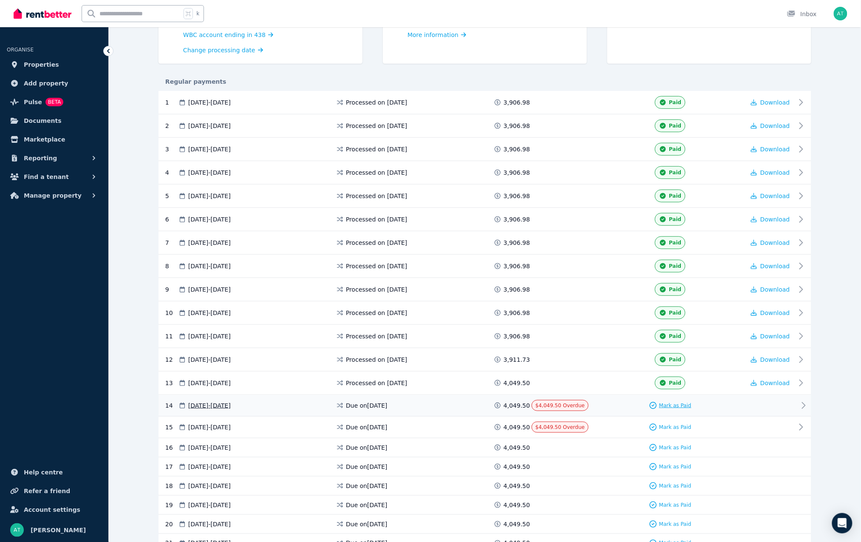
click at [669, 408] on span "Mark as Paid" at bounding box center [675, 405] width 32 height 7
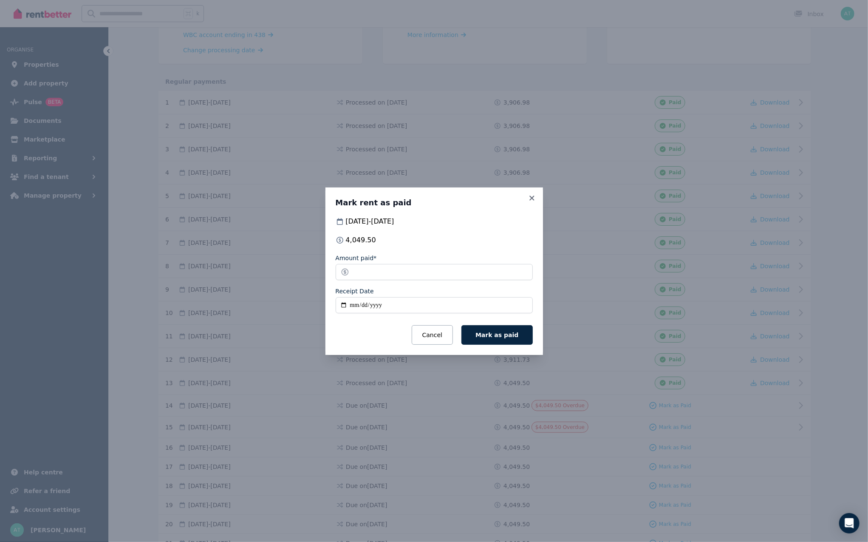
click at [336, 305] on input "Receipt Date" at bounding box center [434, 305] width 197 height 16
click at [341, 305] on input "Receipt Date" at bounding box center [434, 305] width 197 height 16
type input "**********"
click at [503, 338] on span "Mark as paid" at bounding box center [496, 334] width 43 height 7
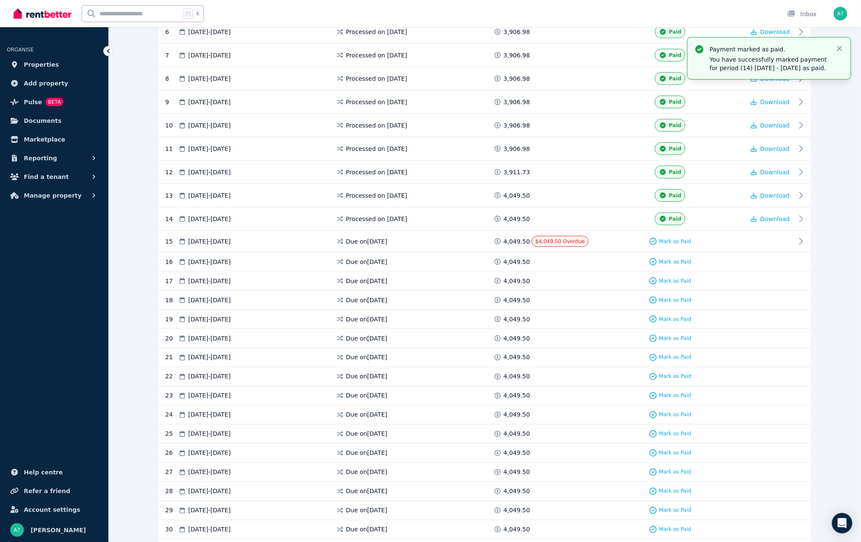
scroll to position [0, 0]
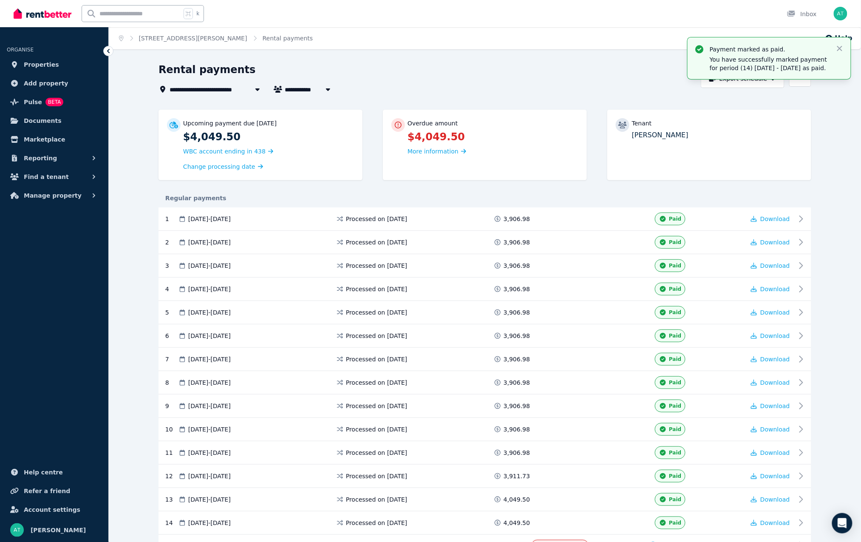
click at [172, 42] on ol "Home 180 George Street, Parramatta Rental payments" at bounding box center [216, 38] width 214 height 22
click at [170, 37] on link "180 George Street, Parramatta" at bounding box center [193, 38] width 108 height 7
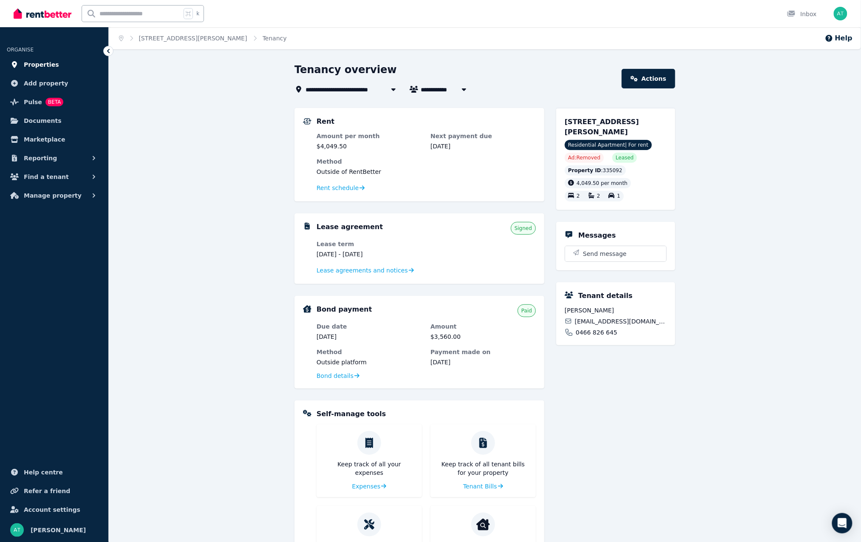
click at [44, 65] on span "Properties" at bounding box center [41, 64] width 35 height 10
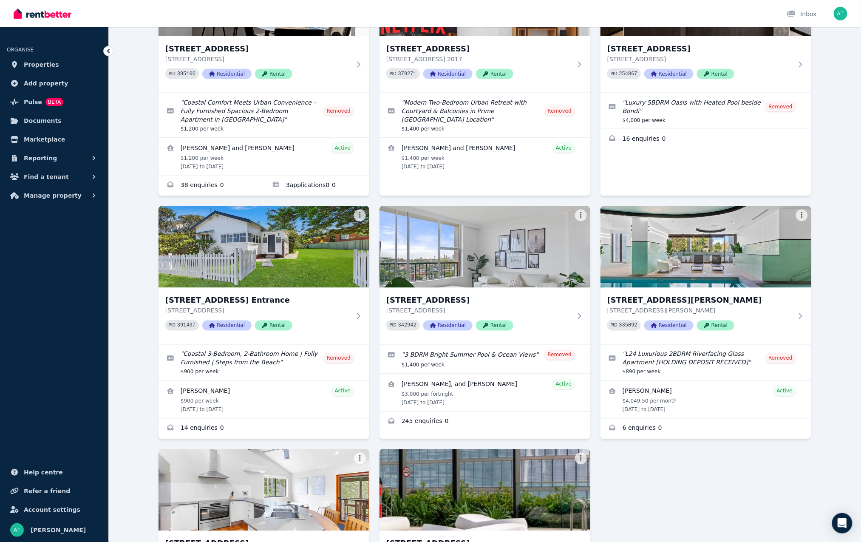
scroll to position [558, 0]
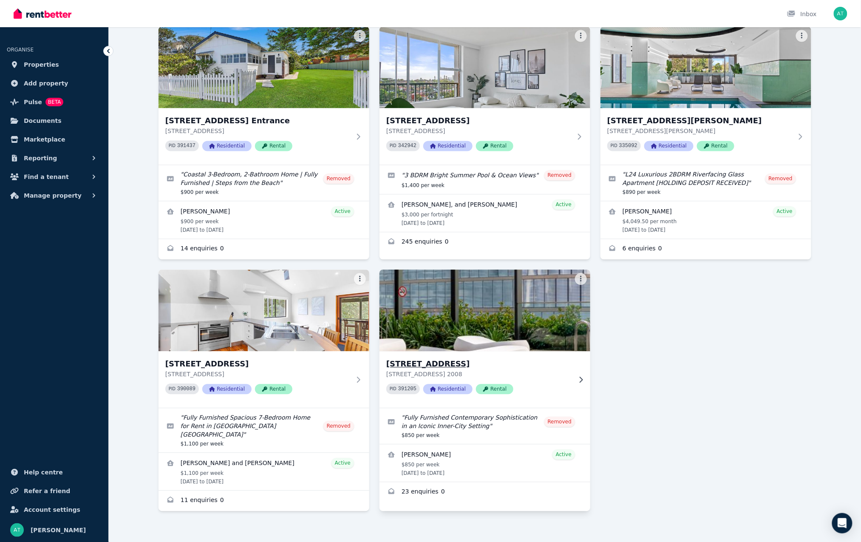
click at [524, 372] on p "1102/18 Park Ln, Chippendale NSW 2008" at bounding box center [478, 374] width 185 height 8
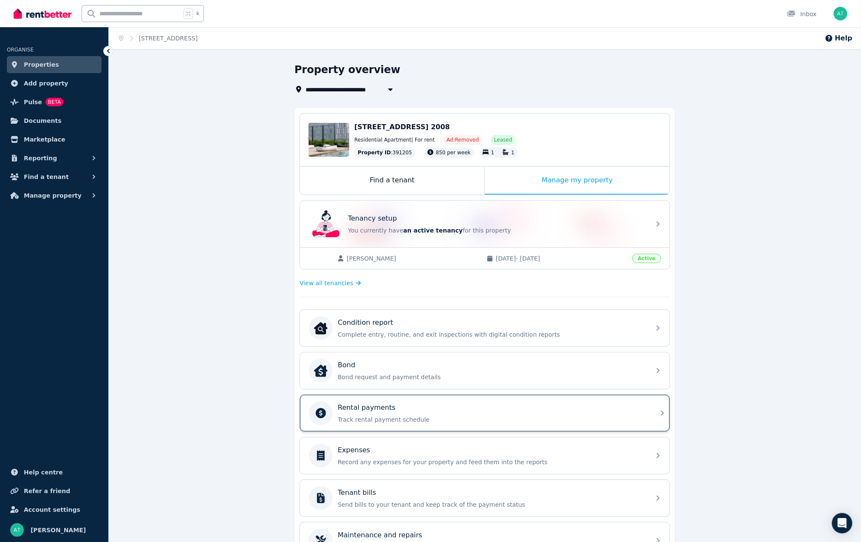
click at [439, 398] on div "Rental payments Track rental payment schedule" at bounding box center [485, 413] width 370 height 37
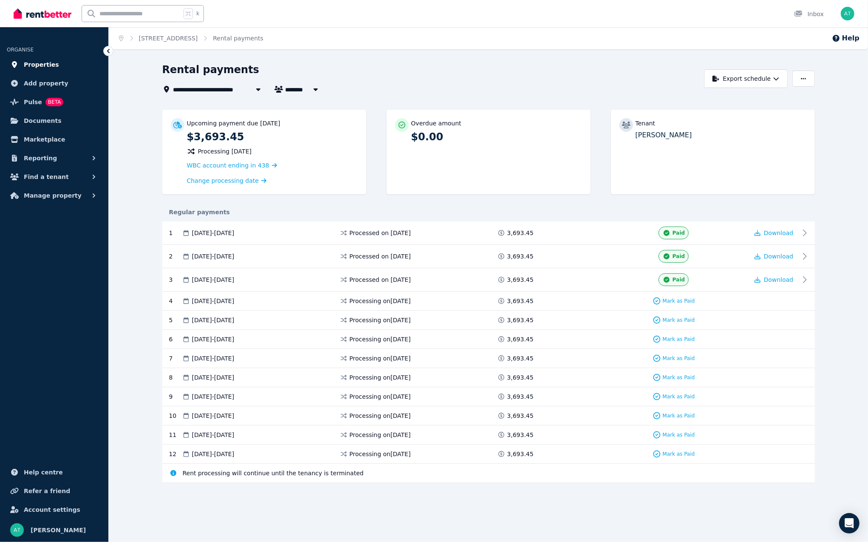
click at [39, 65] on span "Properties" at bounding box center [41, 64] width 35 height 10
